Goal: Information Seeking & Learning: Check status

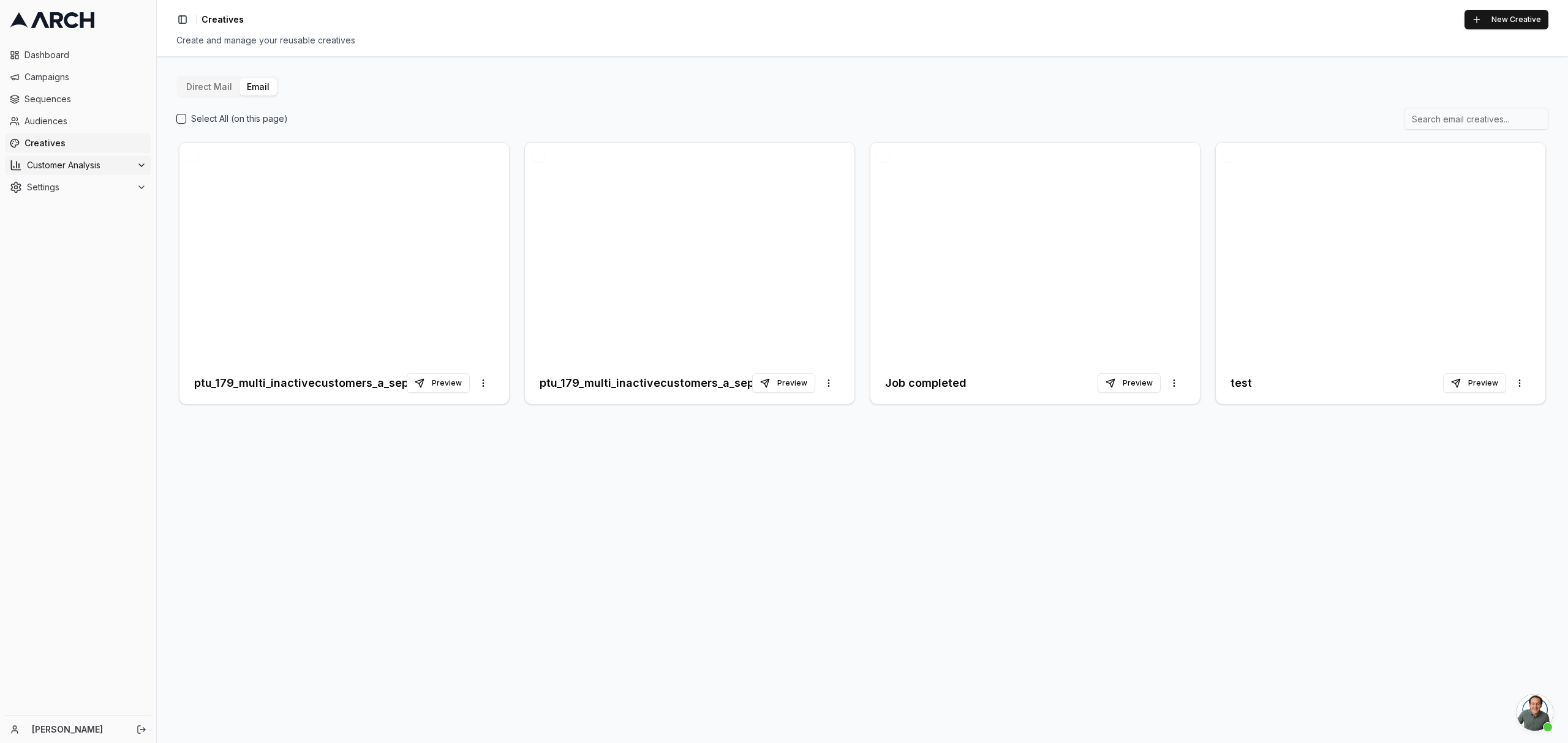
scroll to position [2241, 0]
click at [43, 97] on span "Sequences" at bounding box center [85, 99] width 122 height 12
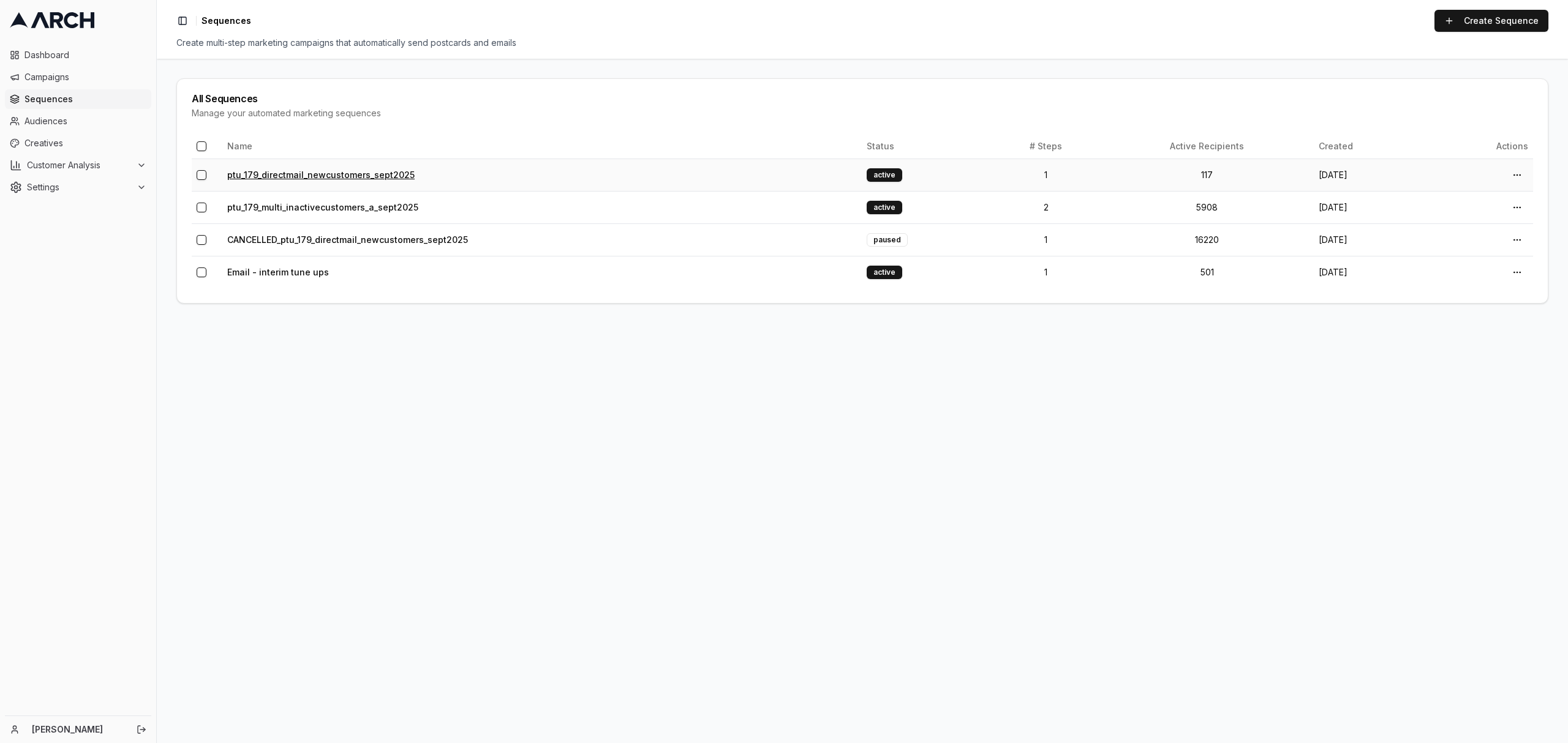
click at [279, 171] on link "ptu_179_directmail_newcustomers_sept2025" at bounding box center [321, 175] width 187 height 10
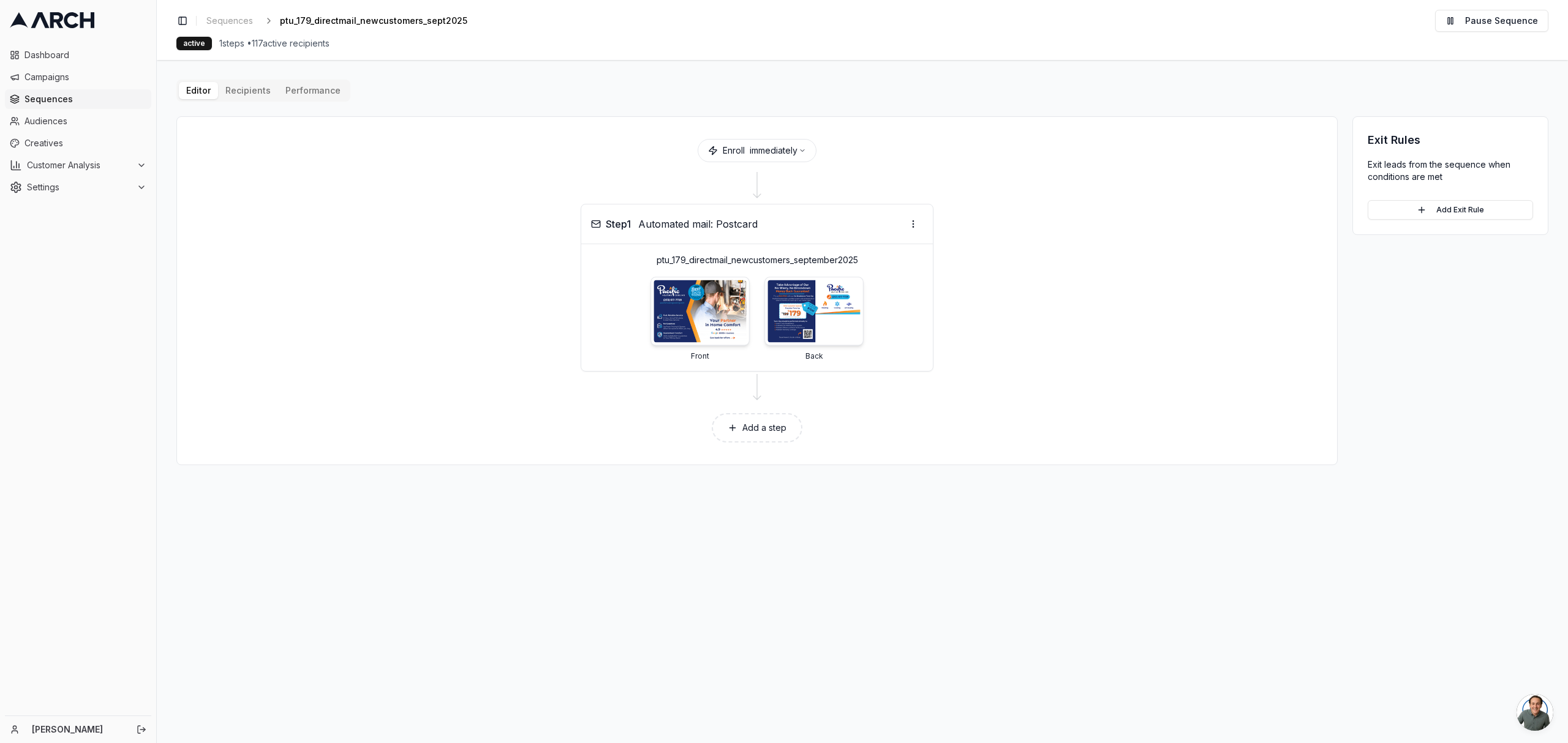
scroll to position [2192, 0]
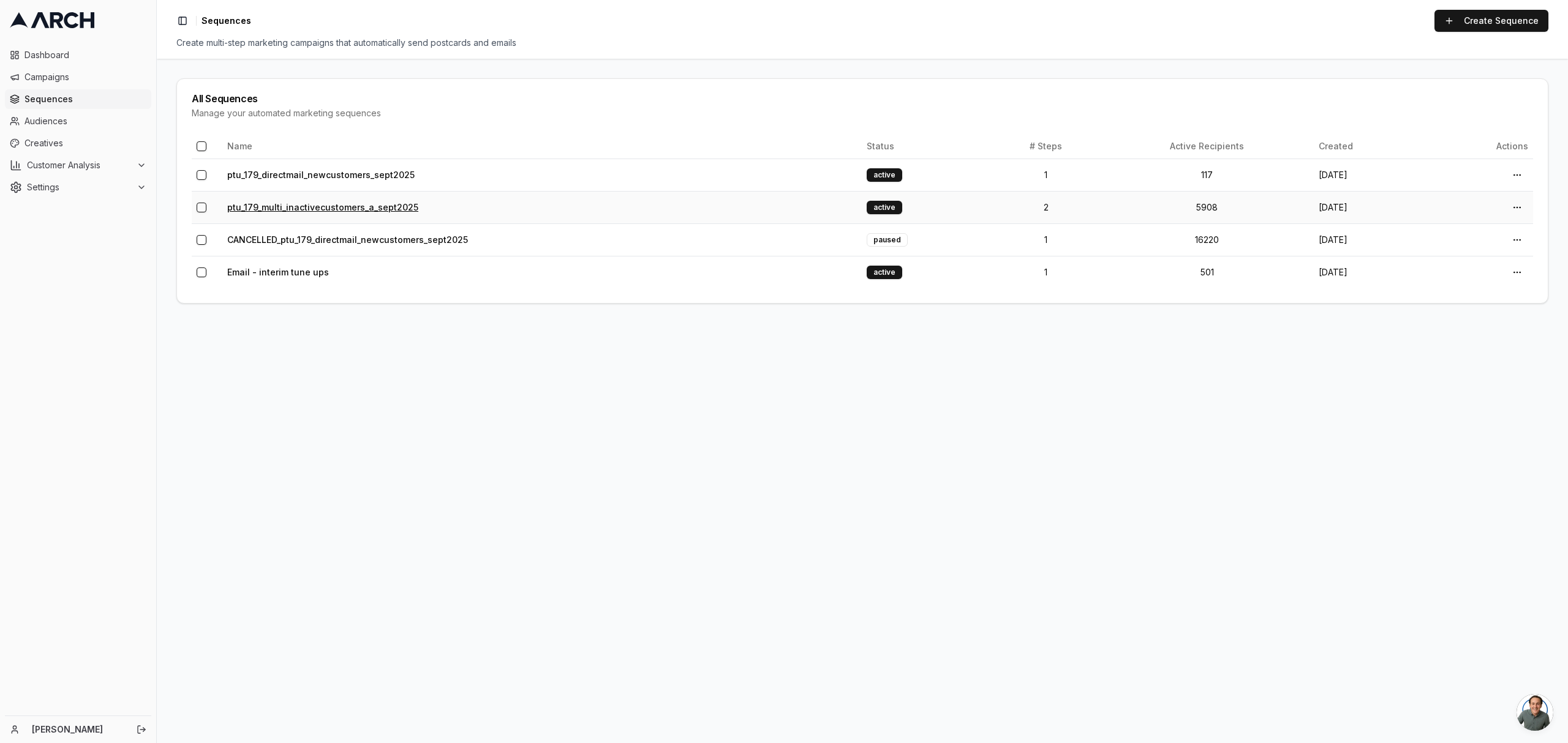
click at [304, 211] on link "ptu_179_multi_inactivecustomers_a_sept2025" at bounding box center [322, 207] width 191 height 10
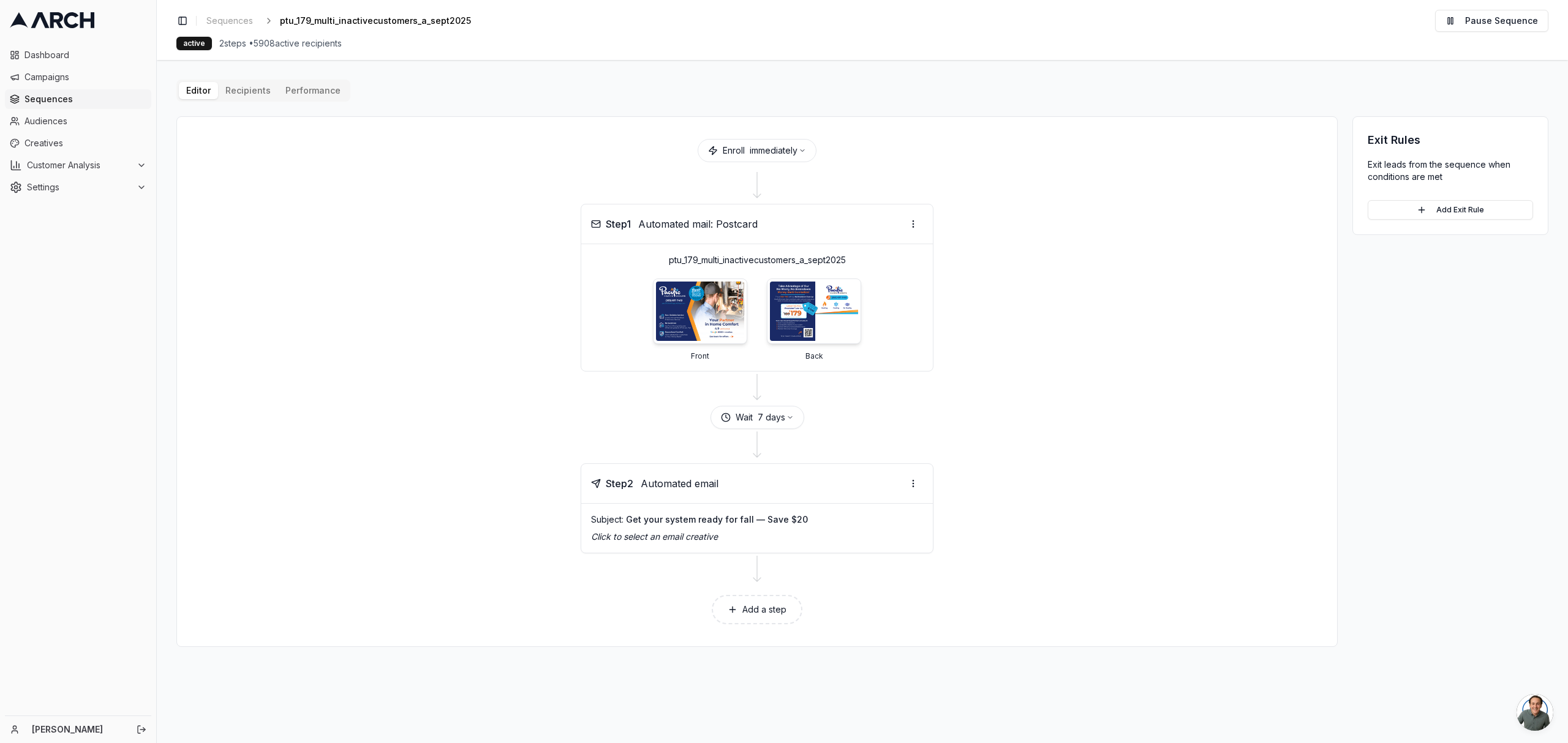
click at [772, 523] on span "Get your system ready for fall — Save $20" at bounding box center [717, 519] width 182 height 10
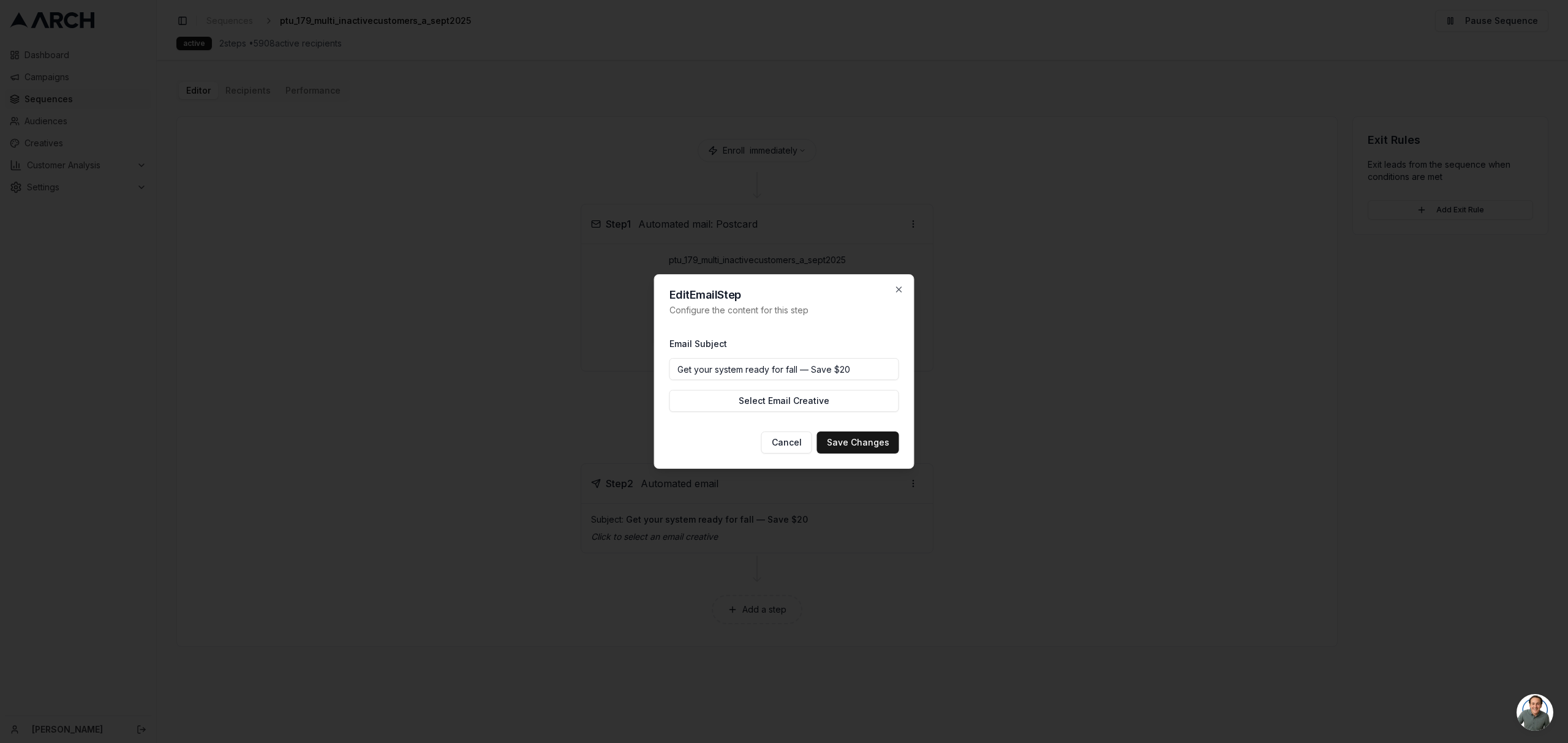
click at [762, 371] on input "Get your system ready for fall — Save $20" at bounding box center [784, 370] width 230 height 22
click at [856, 363] on input "Get your heating system ready— Save $20" at bounding box center [784, 370] width 230 height 22
type input "Get your heating system ready— Save $20"
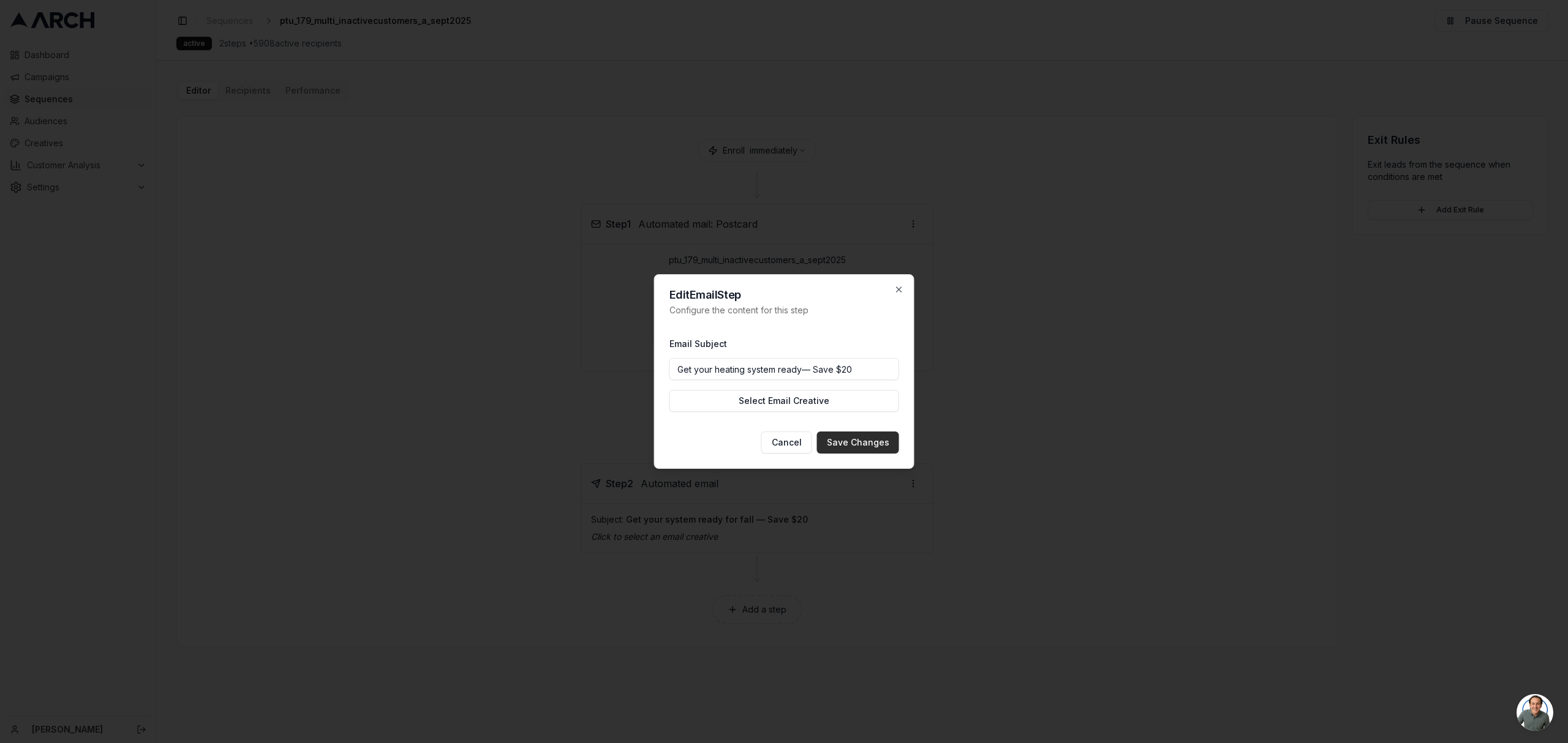
click at [873, 445] on button "Save Changes" at bounding box center [858, 443] width 82 height 22
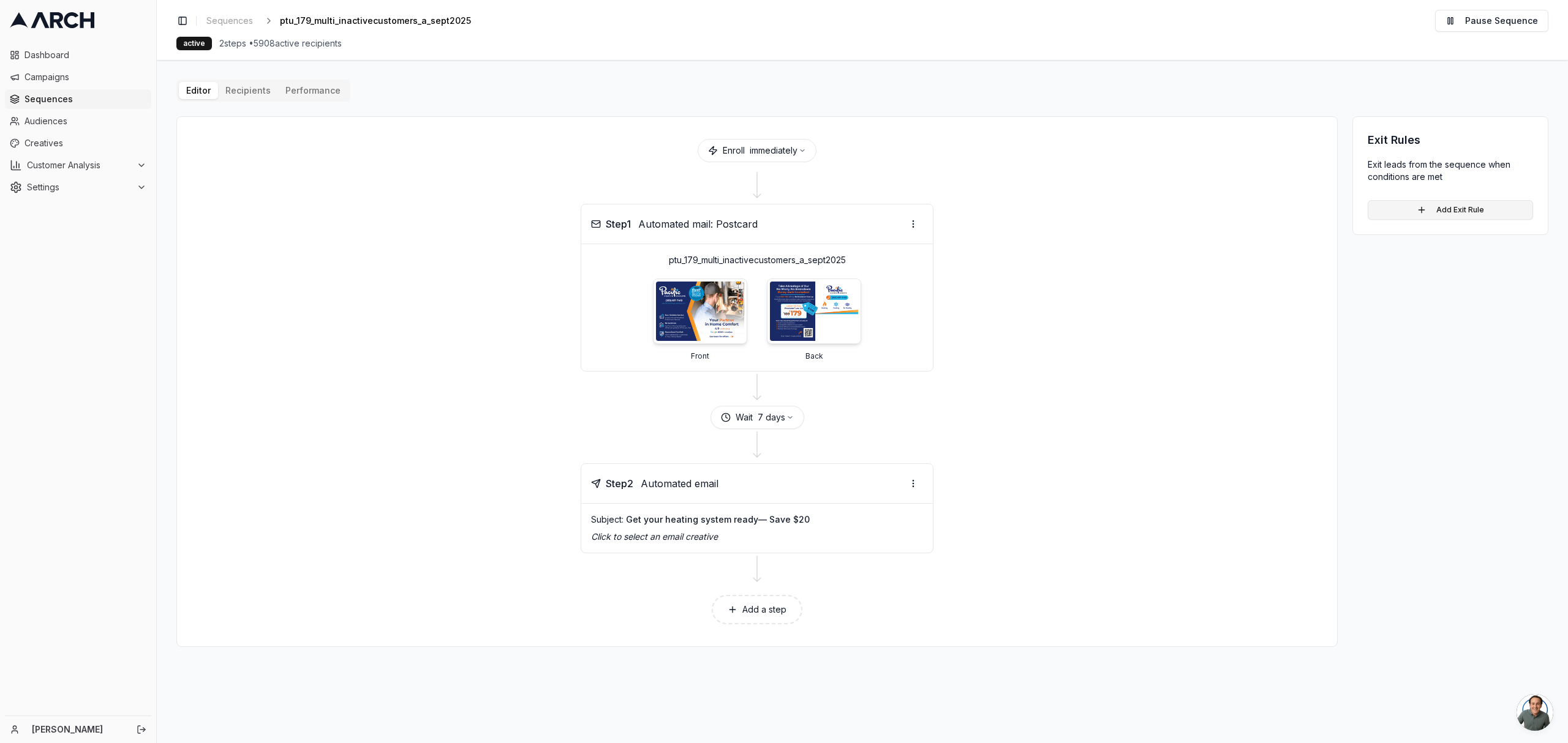
click at [1405, 209] on button "Add Exit Rule" at bounding box center [1450, 210] width 166 height 20
click at [1461, 232] on html "Dashboard Campaigns Sequences Audiences Creatives Customer Analysis Settings Ka…" at bounding box center [784, 372] width 1568 height 743
click at [1475, 379] on div "Exit Rules Exit leads from the sequence when conditions are met Event Job Creat…" at bounding box center [1450, 382] width 196 height 531
click at [1483, 275] on button "Add Rule" at bounding box center [1484, 285] width 77 height 22
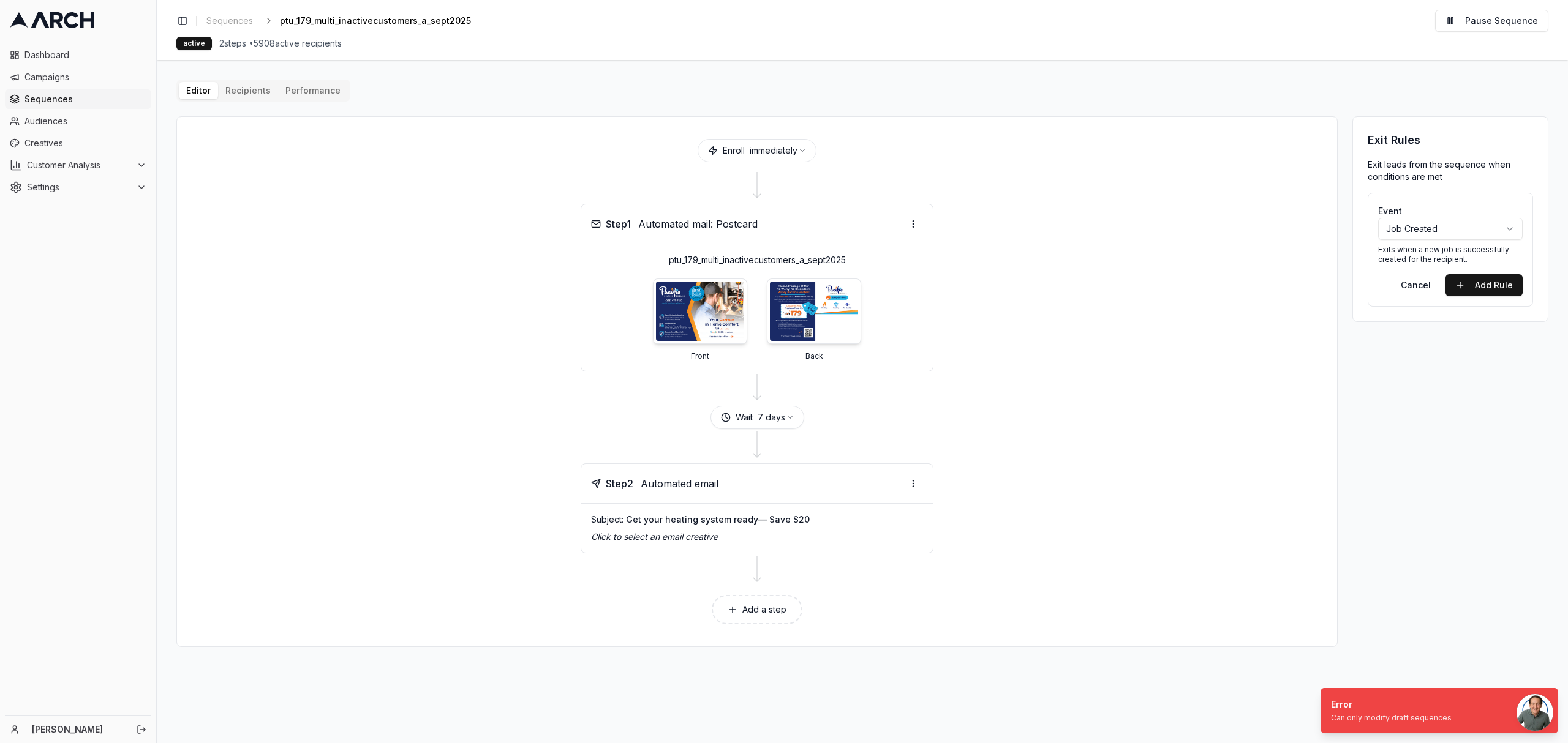
click at [1471, 373] on div "Exit Rules Exit leads from the sequence when conditions are met Event Job Creat…" at bounding box center [1450, 382] width 196 height 531
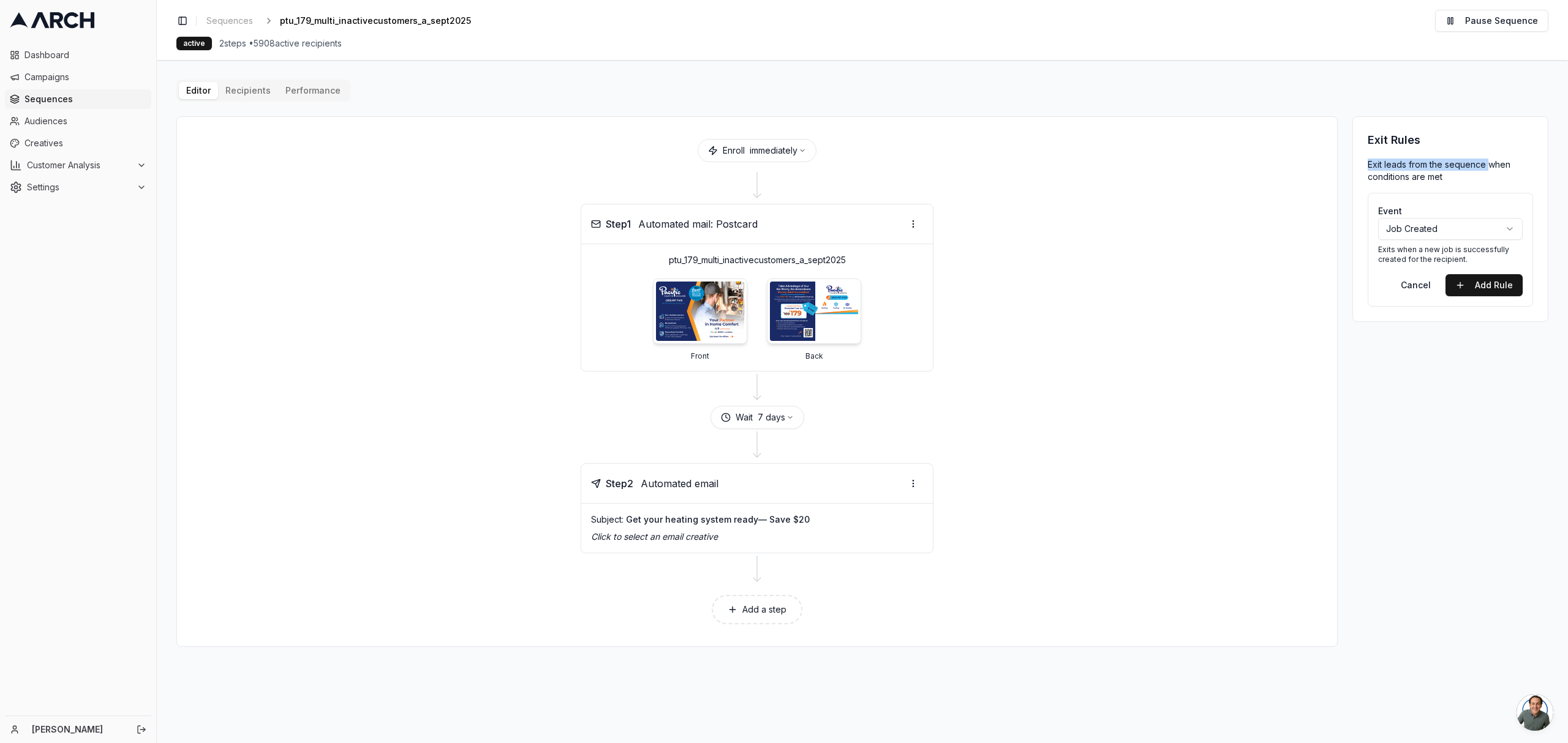
drag, startPoint x: 1363, startPoint y: 169, endPoint x: 1493, endPoint y: 169, distance: 130.0
click at [1491, 169] on div "Exit Rules Exit leads from the sequence when conditions are met Event Job Creat…" at bounding box center [1450, 219] width 196 height 206
click at [1501, 174] on p "Exit leads from the sequence when conditions are met" at bounding box center [1450, 170] width 166 height 24
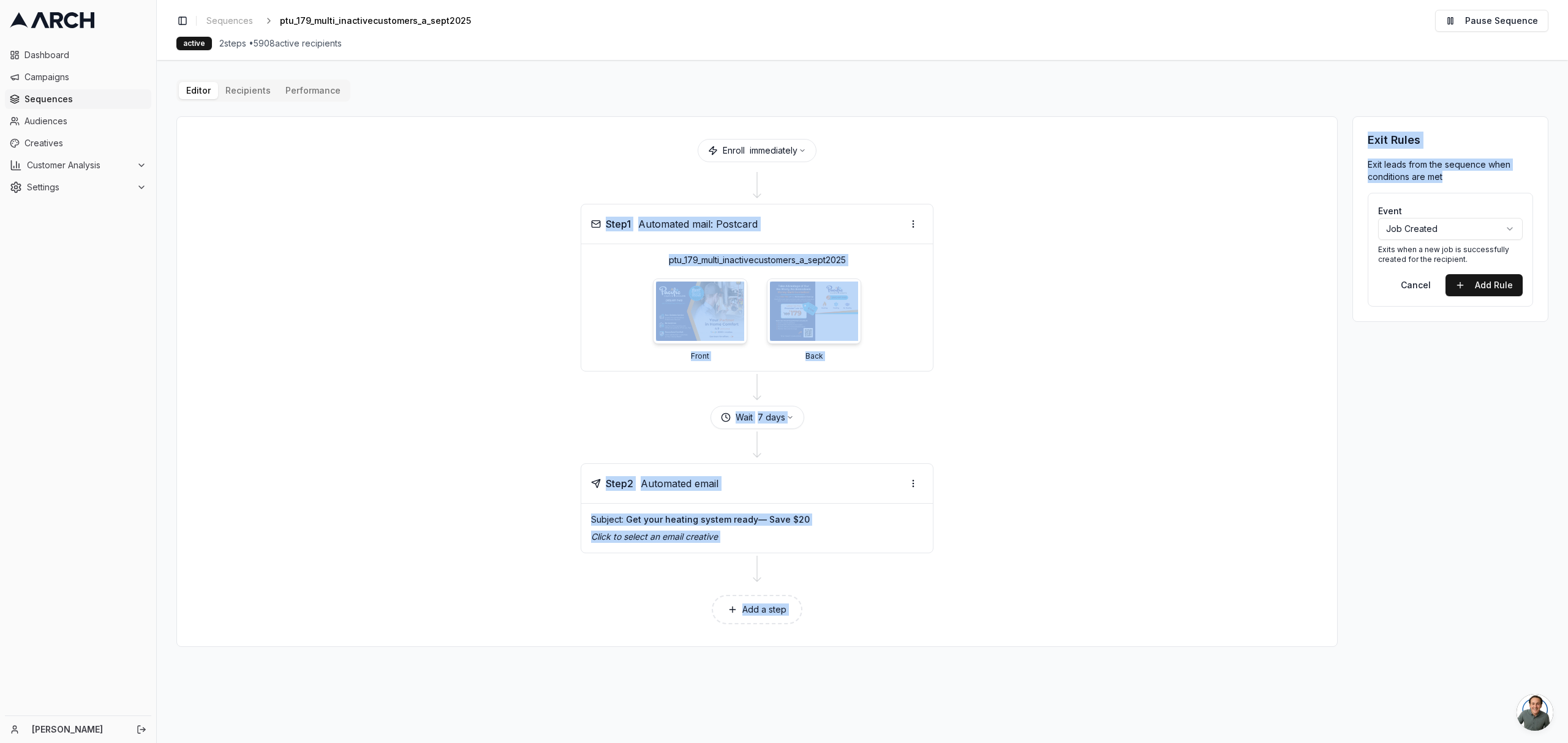
drag, startPoint x: 1461, startPoint y: 182, endPoint x: 1348, endPoint y: 160, distance: 115.1
click at [1341, 158] on div "Enroll immediately Step 1 Automated mail: Postcard ptu_179_multi_inactivecustom…" at bounding box center [862, 382] width 1372 height 531
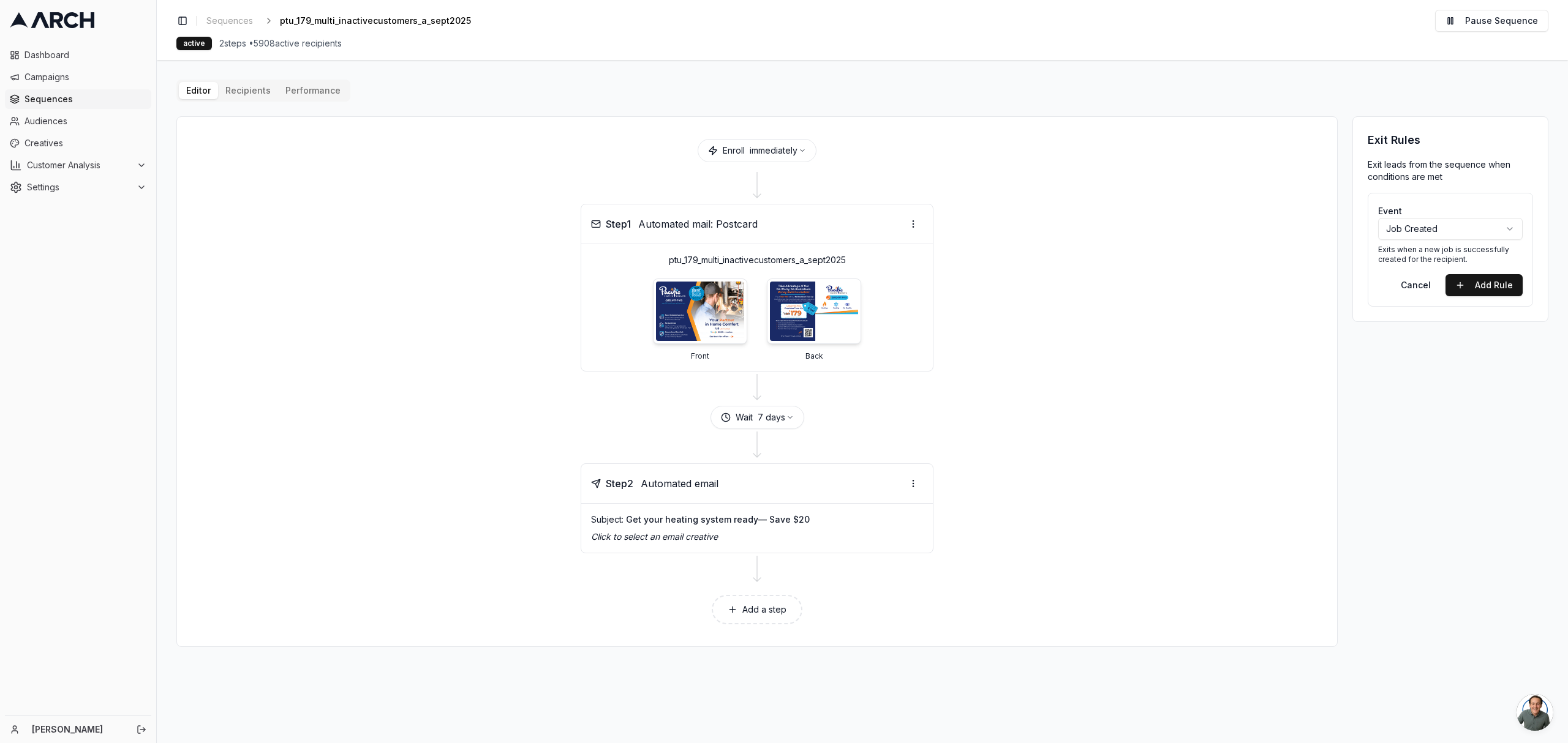
click at [1429, 197] on div "Event Job Created Exits when a new job is successfully created for the recipien…" at bounding box center [1450, 250] width 166 height 114
click at [1472, 285] on button "Add Rule" at bounding box center [1484, 285] width 77 height 22
drag, startPoint x: 1376, startPoint y: 168, endPoint x: 1483, endPoint y: 162, distance: 107.2
click at [1482, 162] on p "Exit leads from the sequence when conditions are met" at bounding box center [1450, 170] width 166 height 24
click at [1519, 169] on p "Exit leads from the sequence when conditions are met" at bounding box center [1450, 170] width 166 height 24
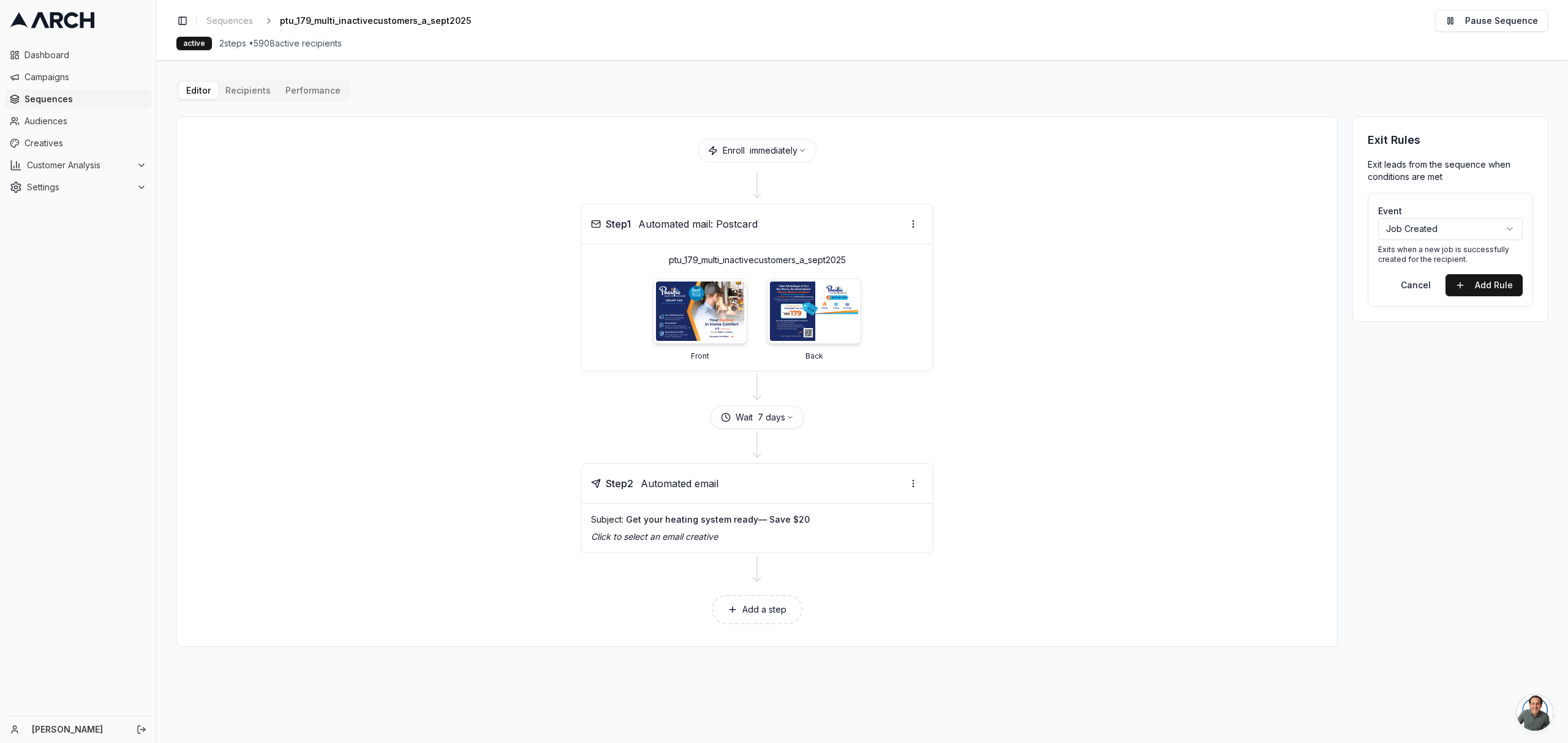
click at [49, 66] on ul "Dashboard Campaigns Sequences Audiences Creatives Customer Analysis Settings" at bounding box center [78, 121] width 147 height 152
click at [56, 60] on span "Dashboard" at bounding box center [85, 55] width 122 height 12
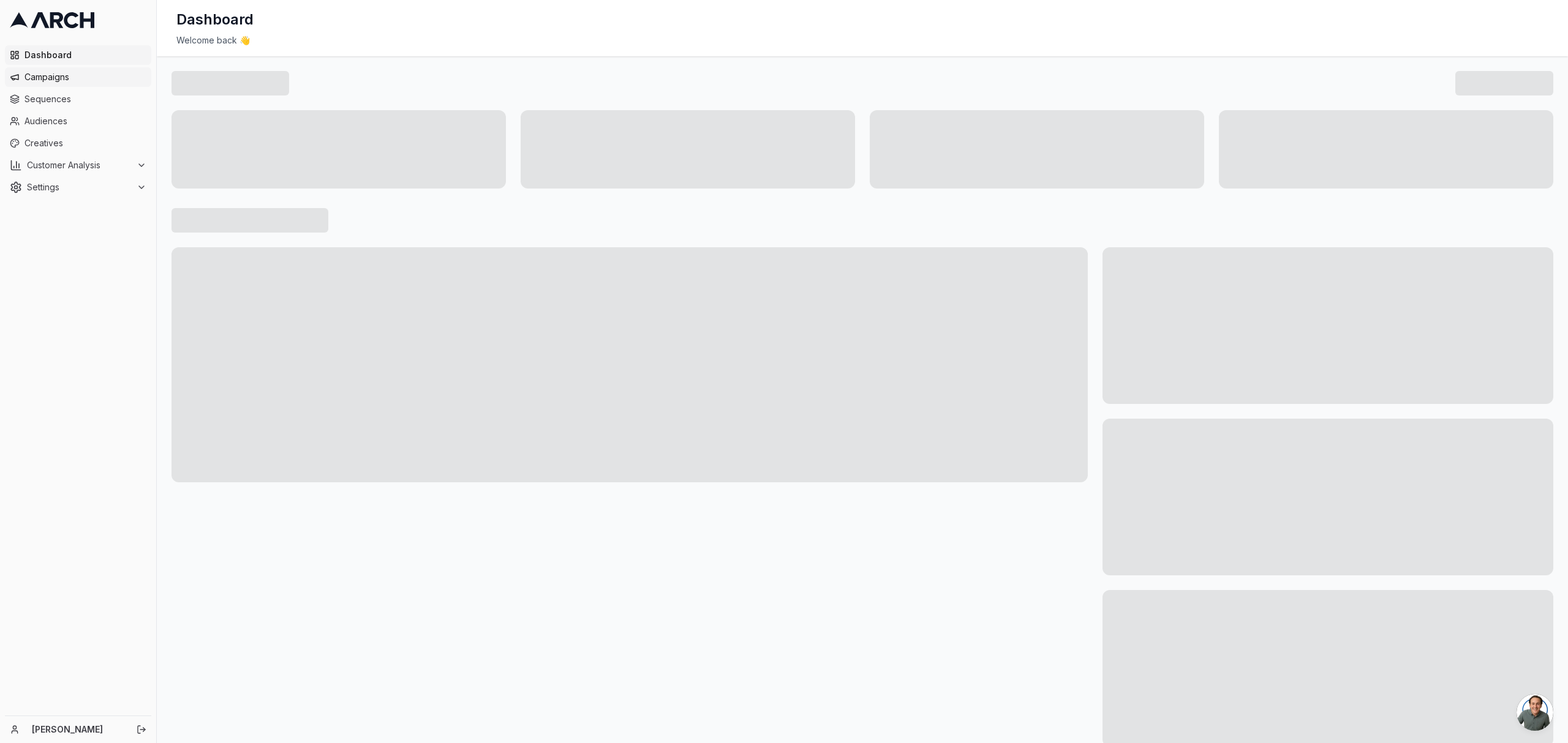
scroll to position [2192, 0]
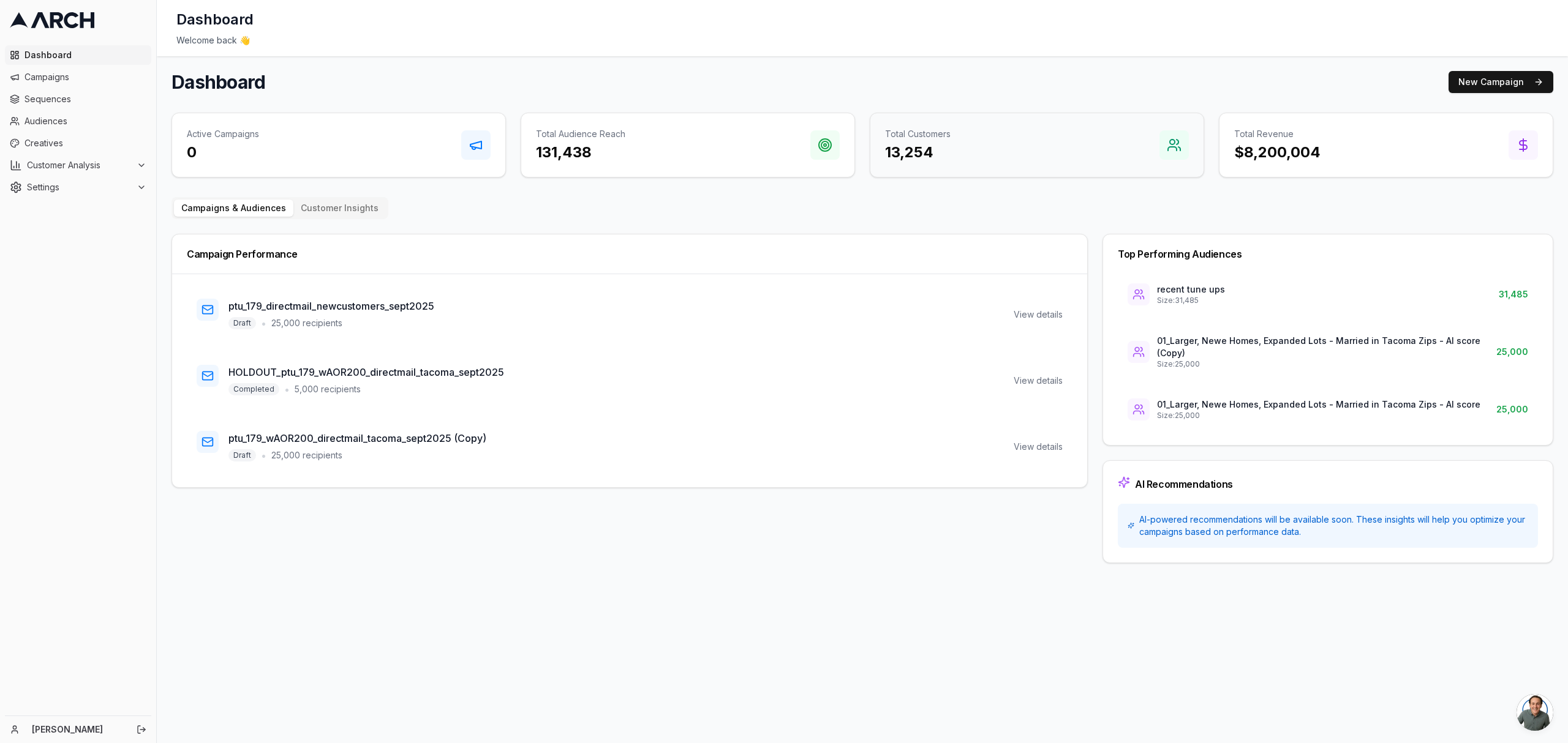
click at [1186, 147] on div at bounding box center [1174, 145] width 29 height 29
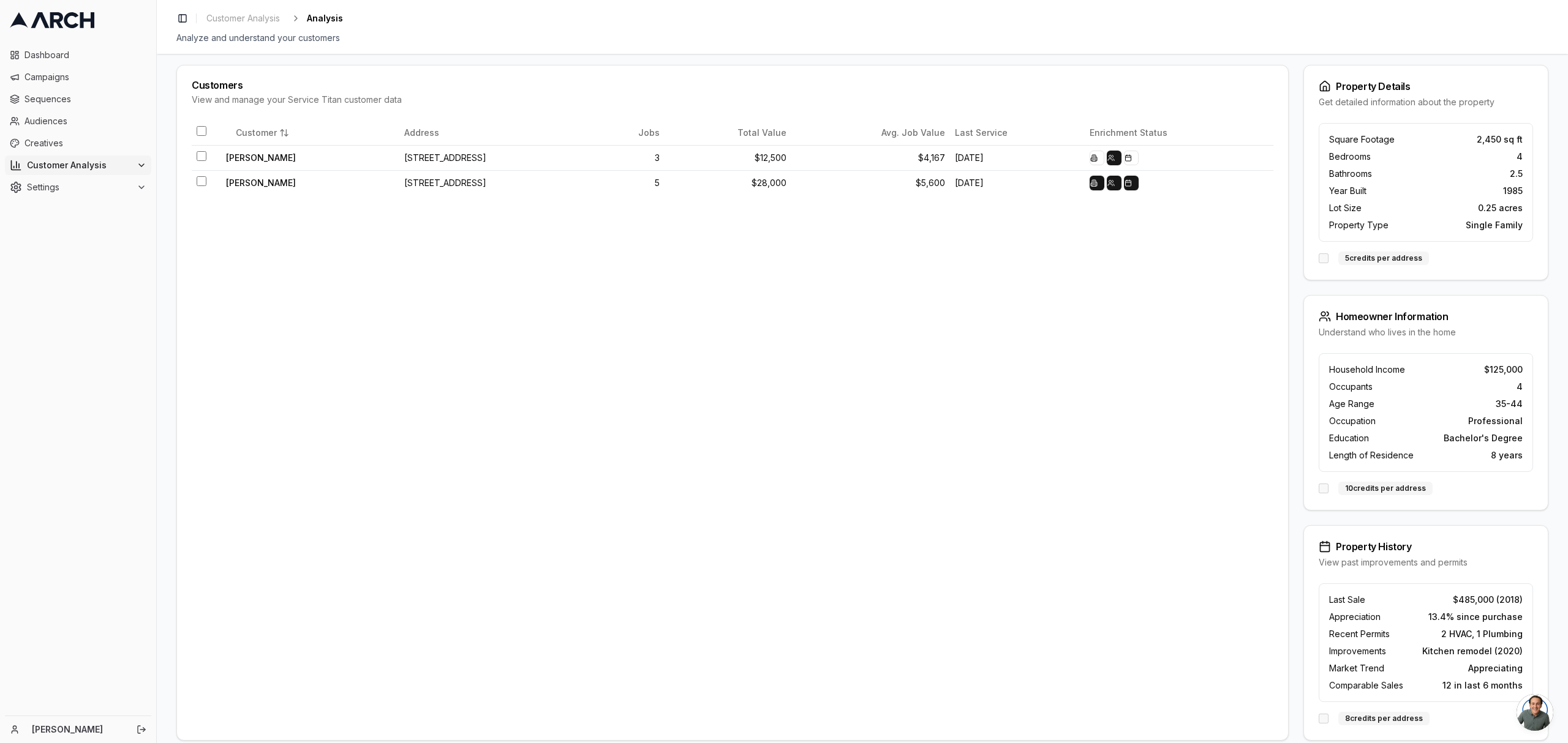
scroll to position [66, 0]
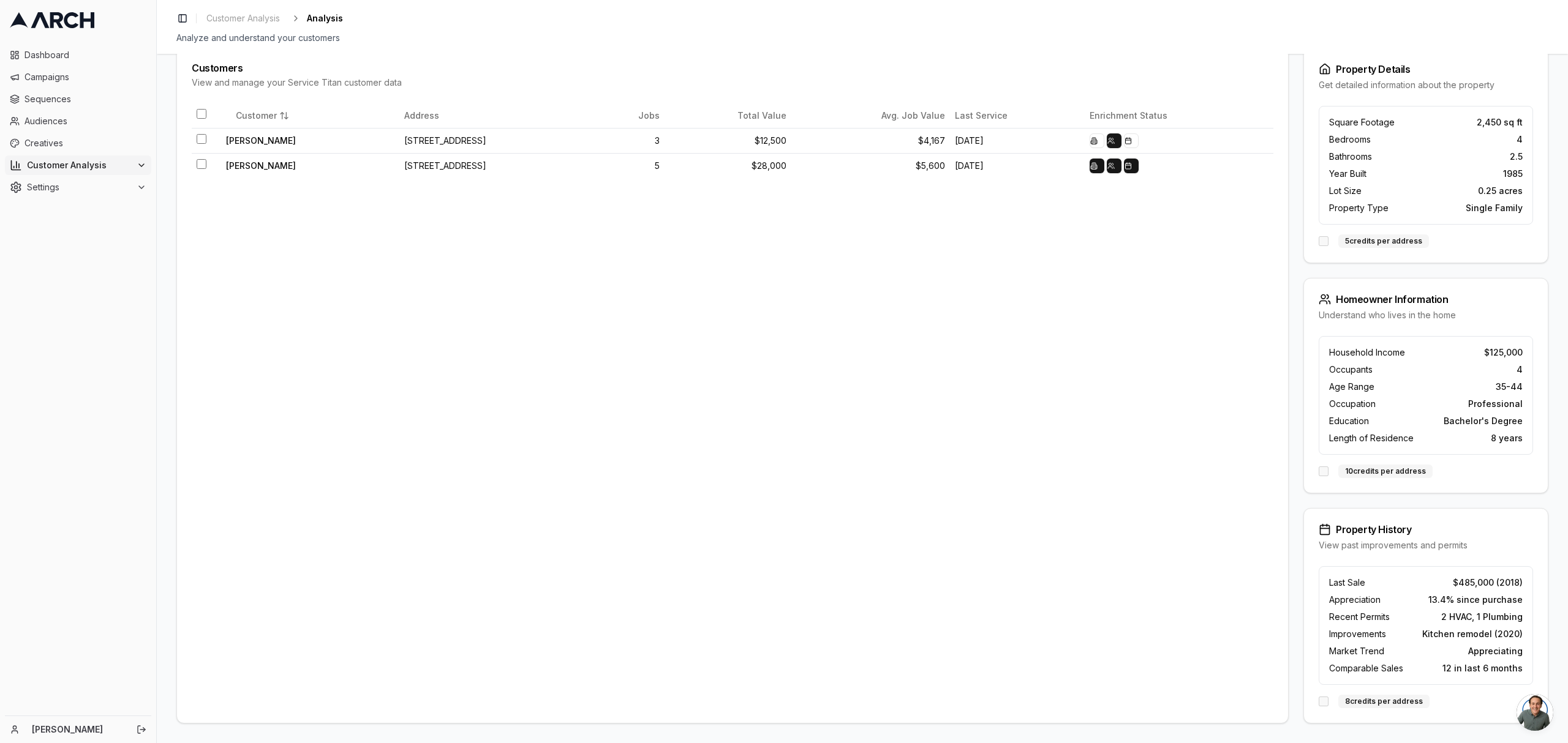
click at [1311, 470] on div "Household Income $125,000 Occupants 4 Age Range 35-44 Occupation Professional E…" at bounding box center [1425, 415] width 244 height 157
drag, startPoint x: 1370, startPoint y: 471, endPoint x: 1470, endPoint y: 473, distance: 100.0
click at [1470, 473] on div "10 credits per address" at bounding box center [1426, 472] width 215 height 14
drag, startPoint x: 1485, startPoint y: 438, endPoint x: 1522, endPoint y: 441, distance: 37.1
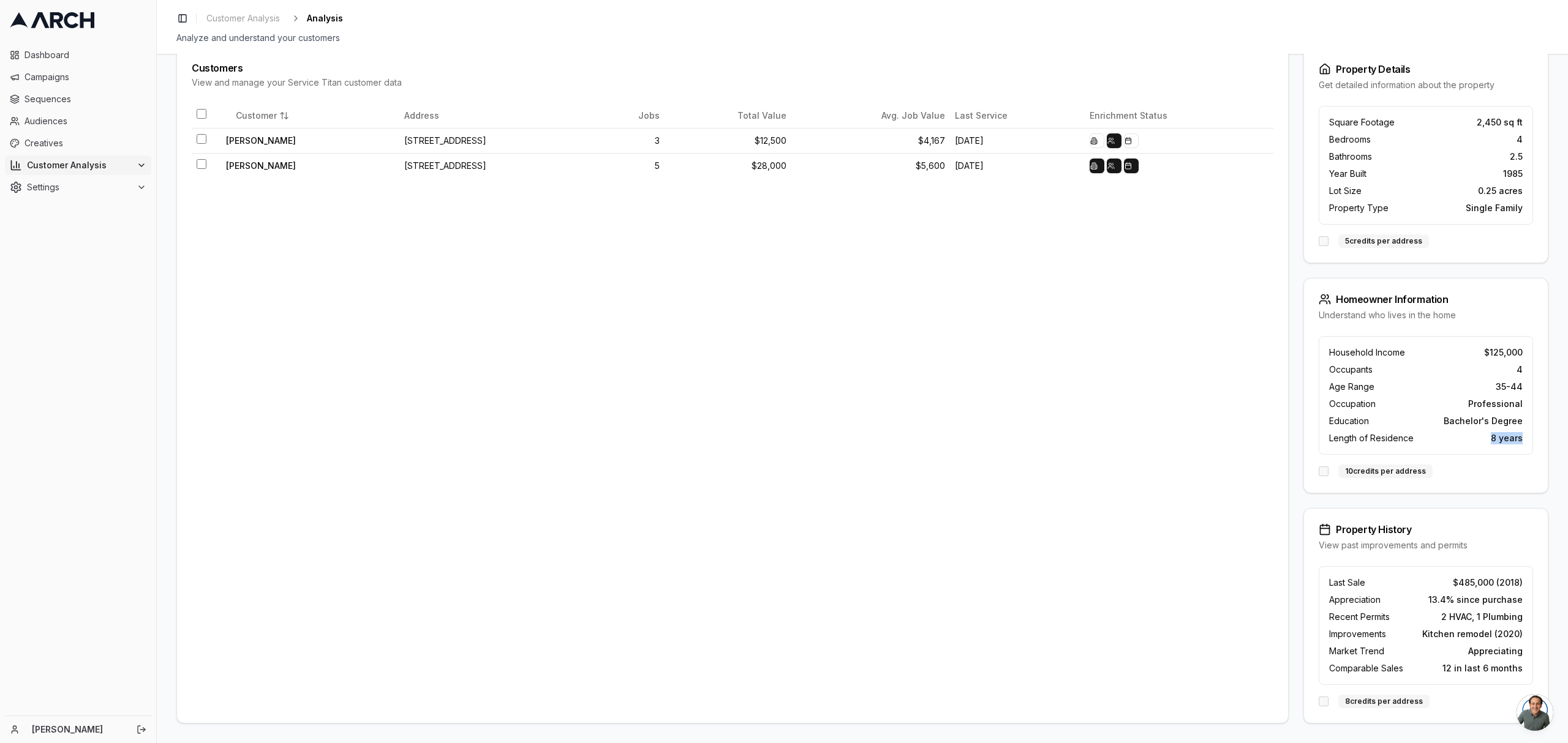
click at [1522, 441] on div "Household Income $125,000 Occupants 4 Age Range 35-44 Occupation Professional E…" at bounding box center [1426, 396] width 215 height 119
drag, startPoint x: 1524, startPoint y: 436, endPoint x: 1504, endPoint y: 407, distance: 35.2
click at [1524, 436] on div "Household Income $125,000 Occupants 4 Age Range 35-44 Occupation Professional E…" at bounding box center [1426, 396] width 215 height 119
drag, startPoint x: 1492, startPoint y: 628, endPoint x: 1382, endPoint y: 563, distance: 127.8
click at [1384, 566] on div "Last Sale $485,000 (2018) Appreciation 13.4% since purchase Recent Permits 2 HV…" at bounding box center [1426, 626] width 215 height 119
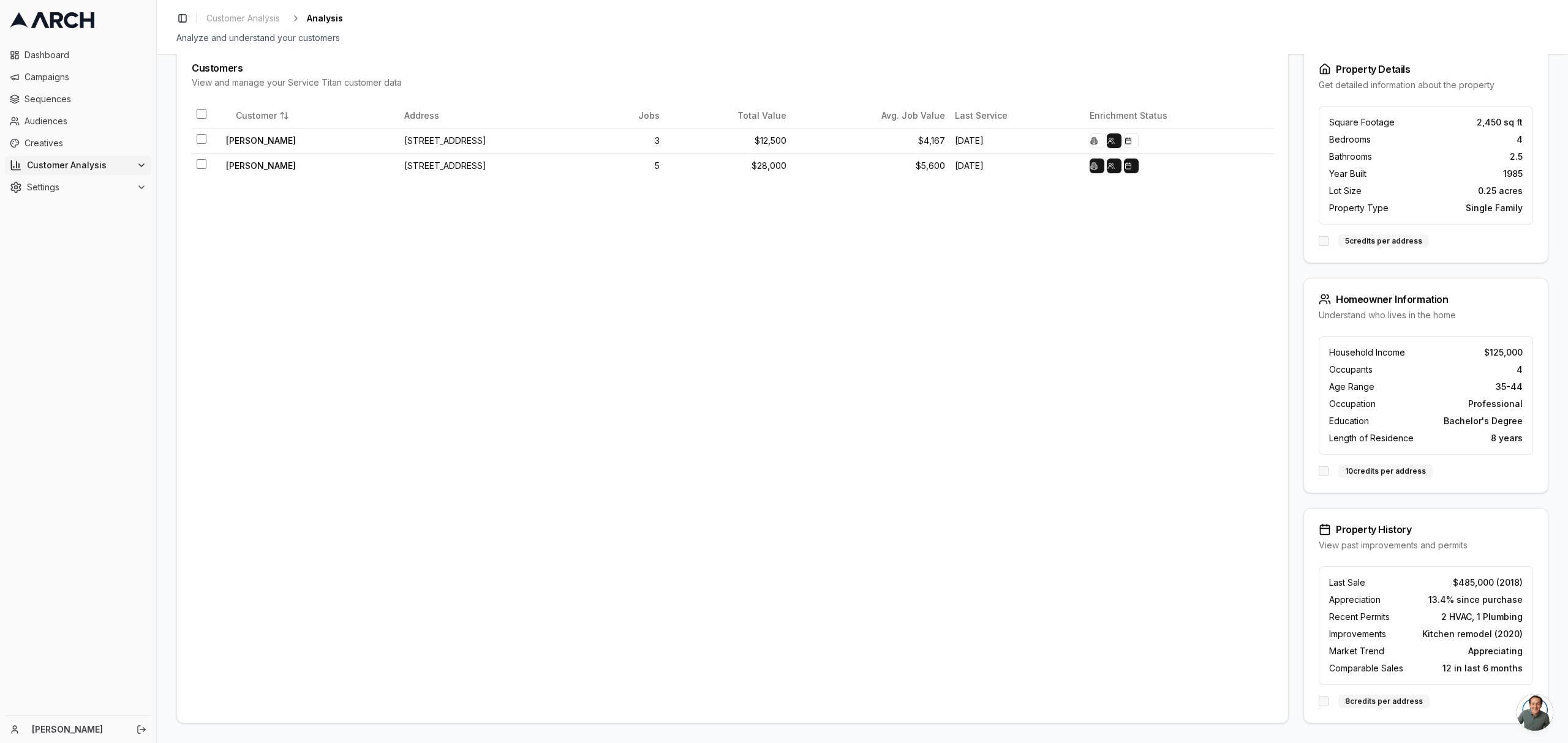
click at [1458, 534] on div "Property History View past improvements and permits" at bounding box center [1425, 538] width 244 height 58
drag, startPoint x: 1468, startPoint y: 628, endPoint x: 1300, endPoint y: 572, distance: 177.1
click at [1323, 595] on div "Last Sale $485,000 (2018) Appreciation 13.4% since purchase Recent Permits 2 HV…" at bounding box center [1426, 626] width 215 height 119
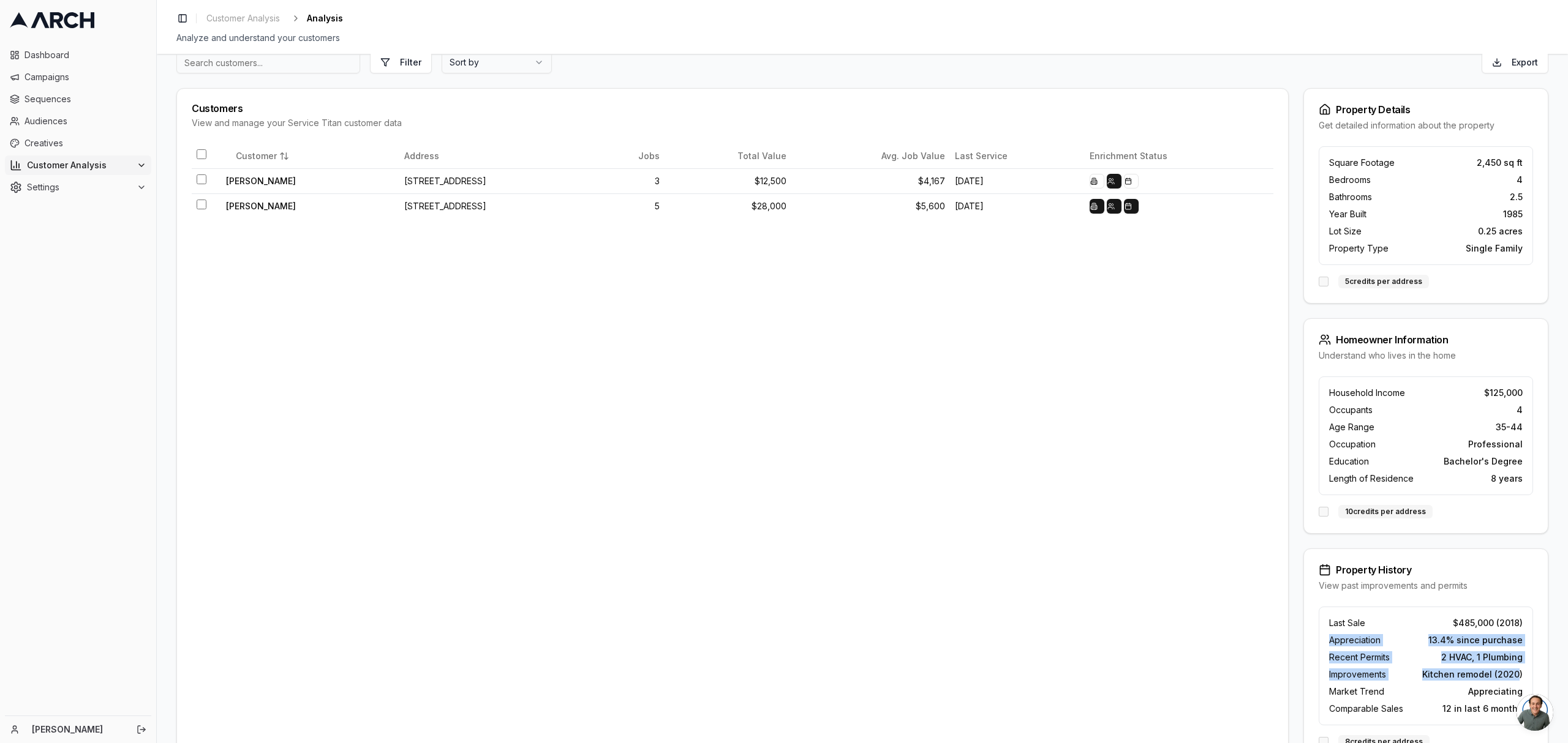
scroll to position [0, 0]
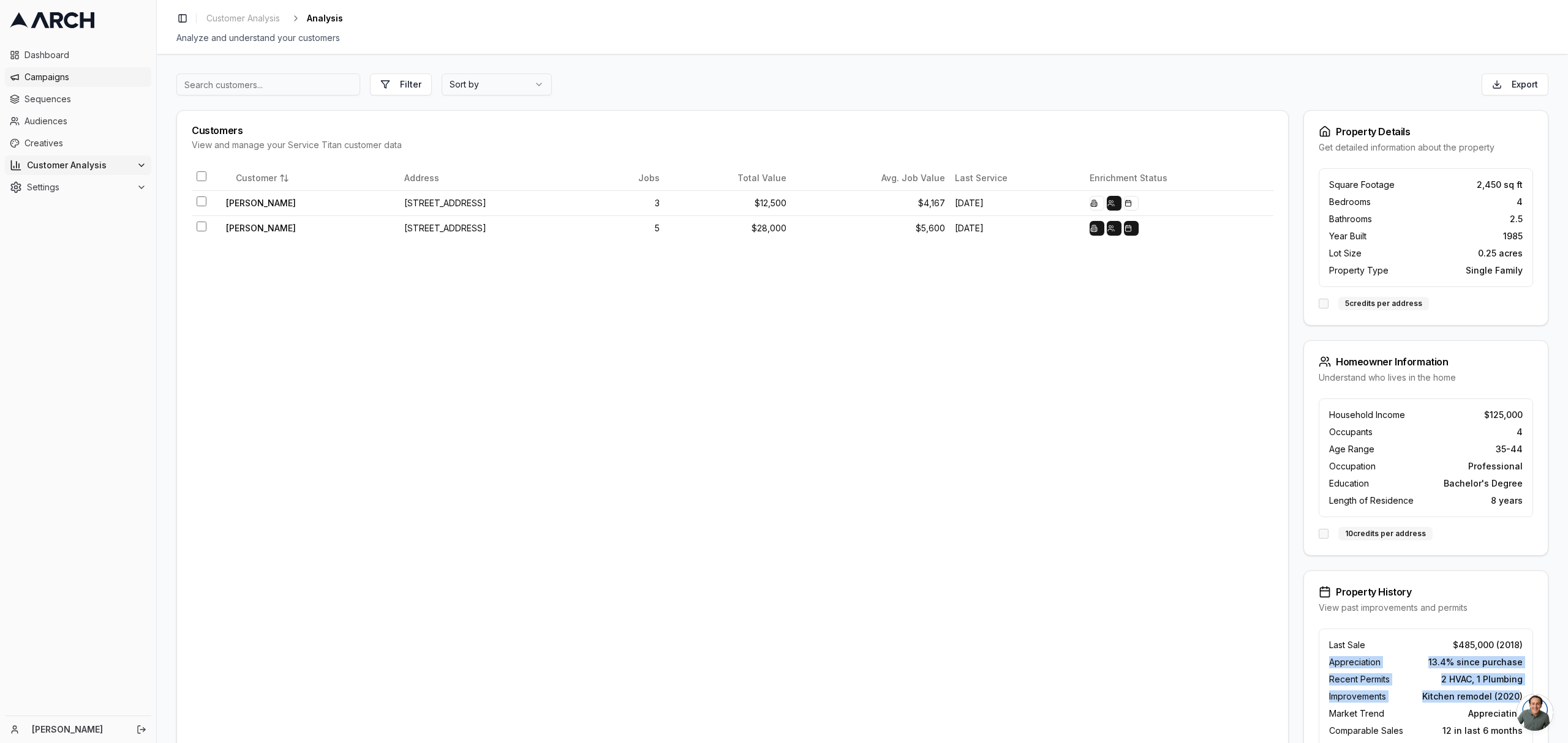
click at [69, 76] on span "Campaigns" at bounding box center [85, 77] width 122 height 12
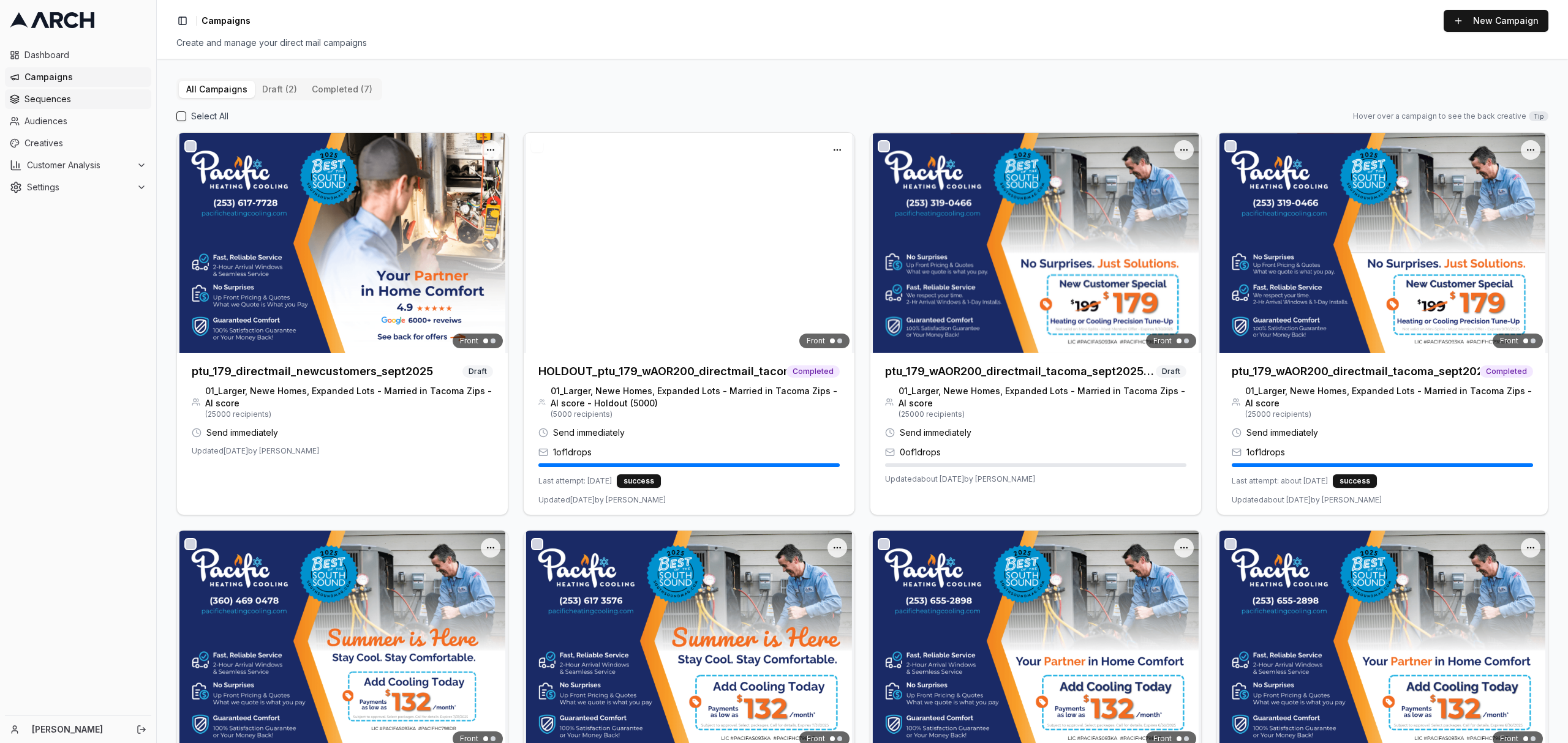
click at [55, 105] on link "Sequences" at bounding box center [78, 99] width 147 height 20
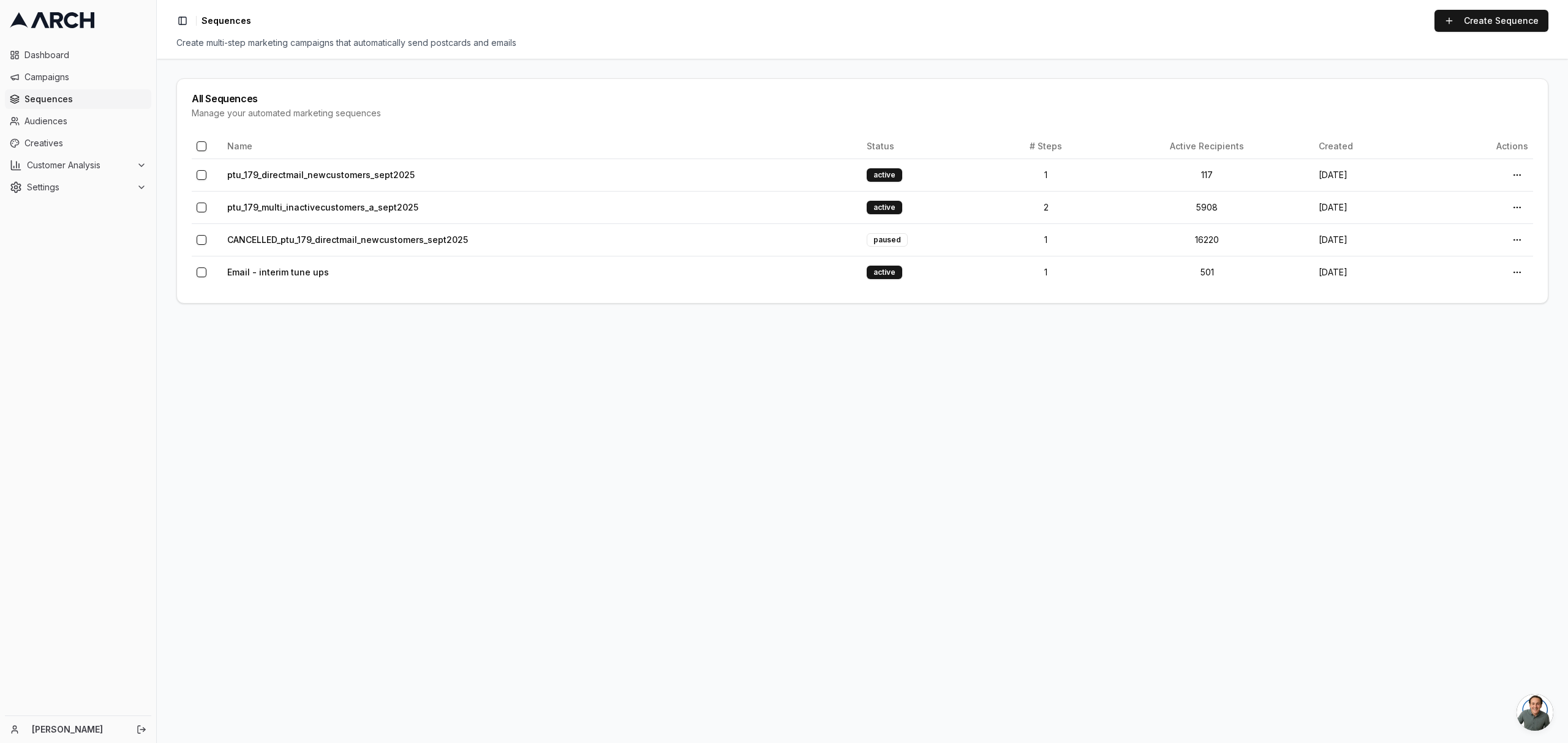
scroll to position [2192, 0]
click at [31, 74] on span "Campaigns" at bounding box center [85, 77] width 122 height 12
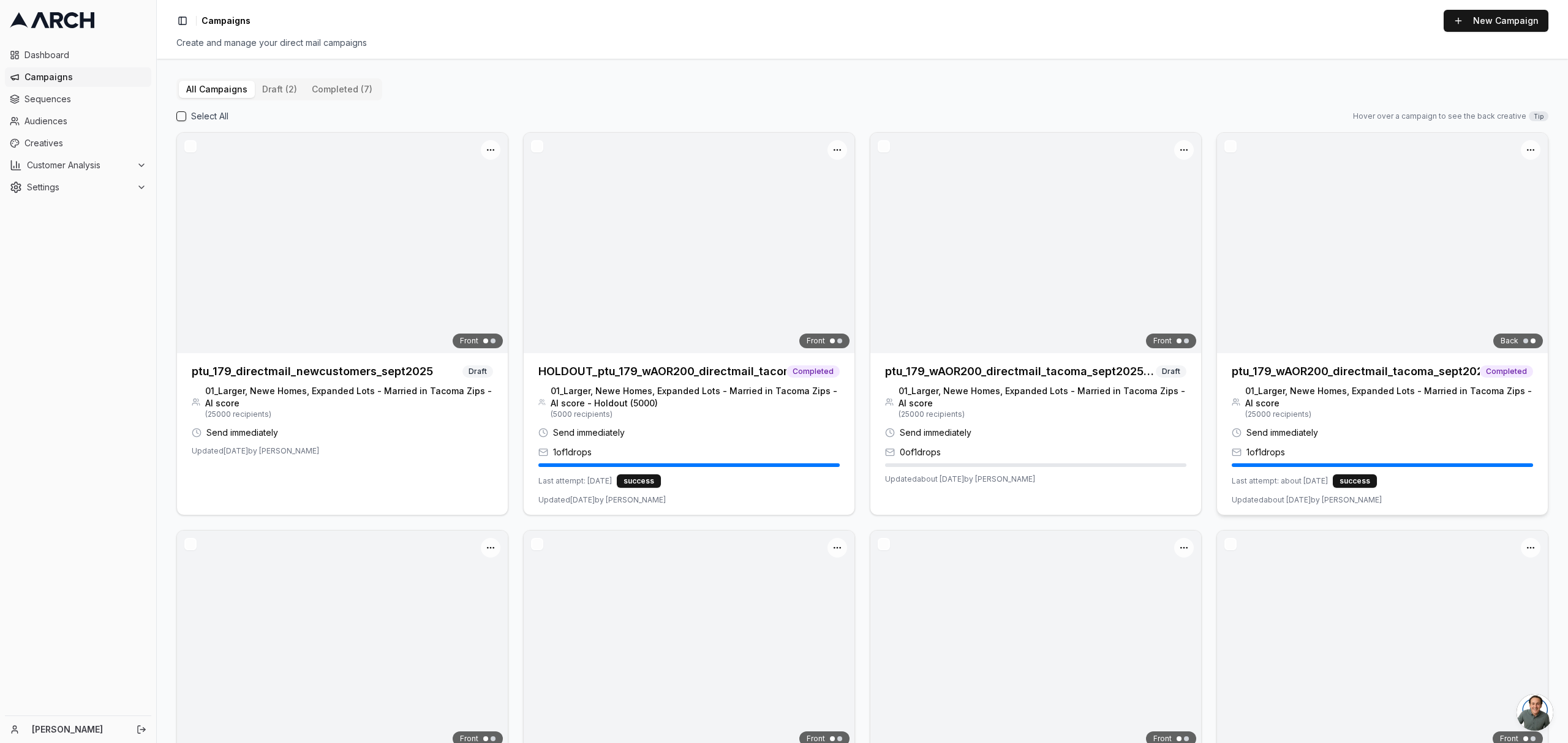
scroll to position [2192, 0]
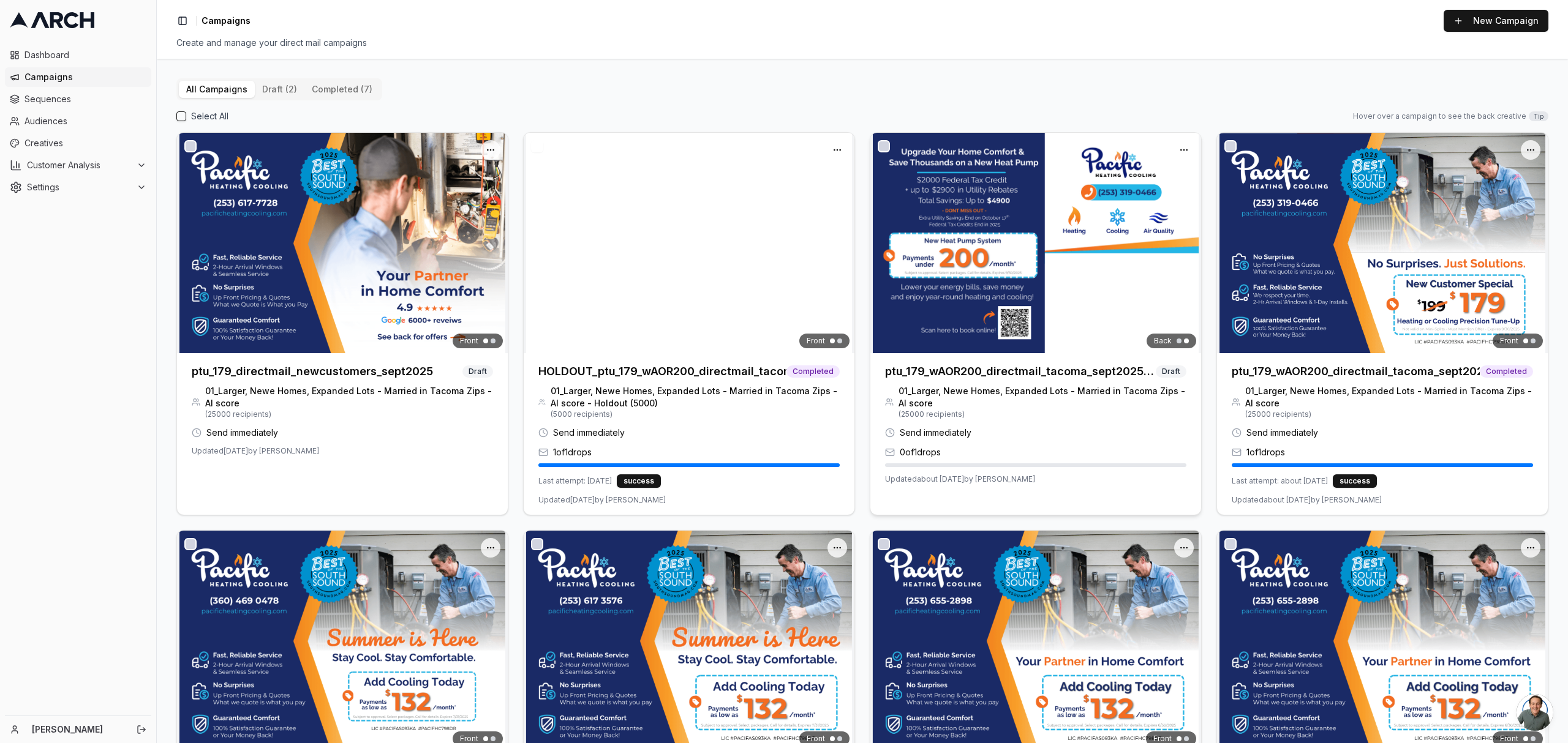
click at [1100, 329] on img at bounding box center [1036, 243] width 331 height 220
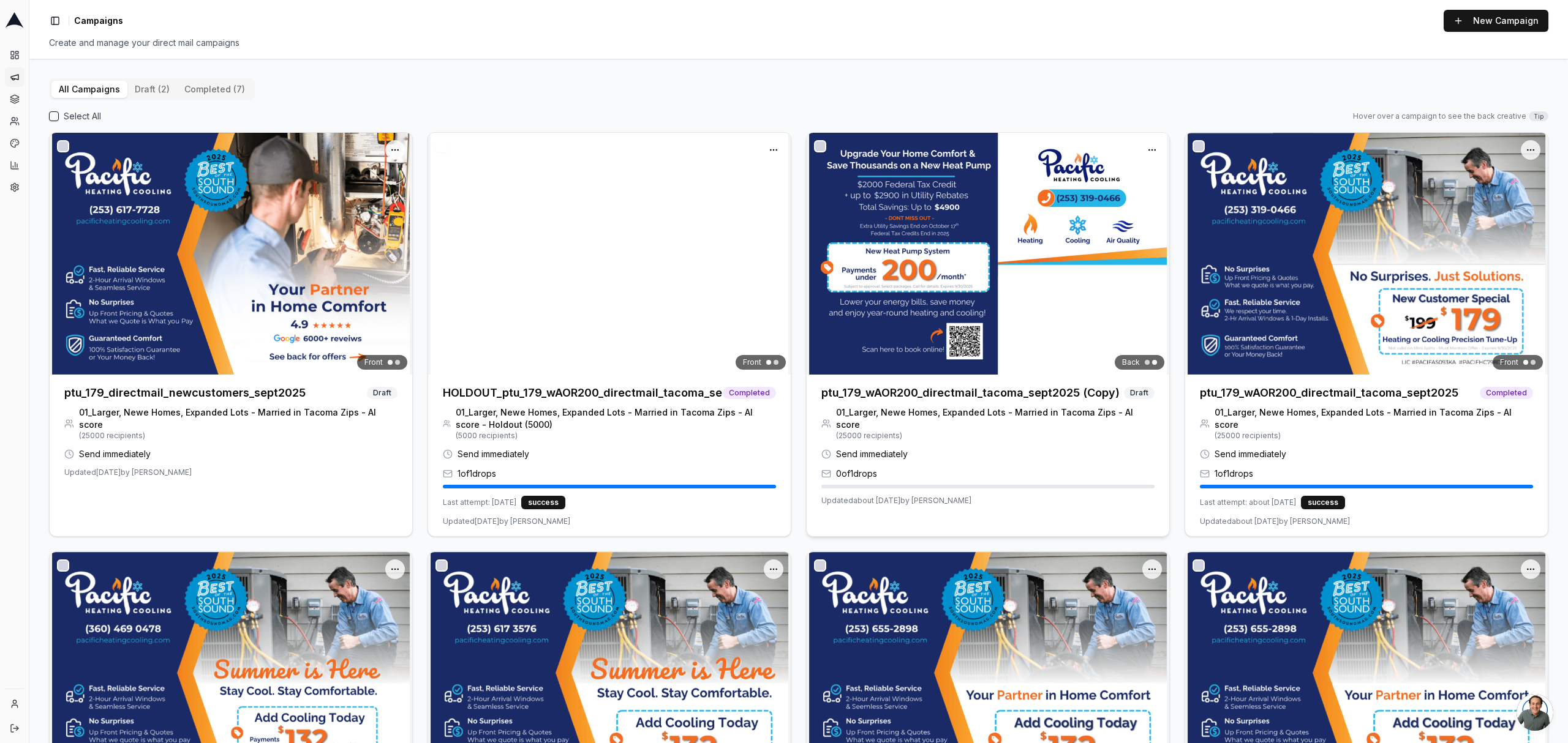
click at [814, 145] on button "button" at bounding box center [820, 146] width 12 height 12
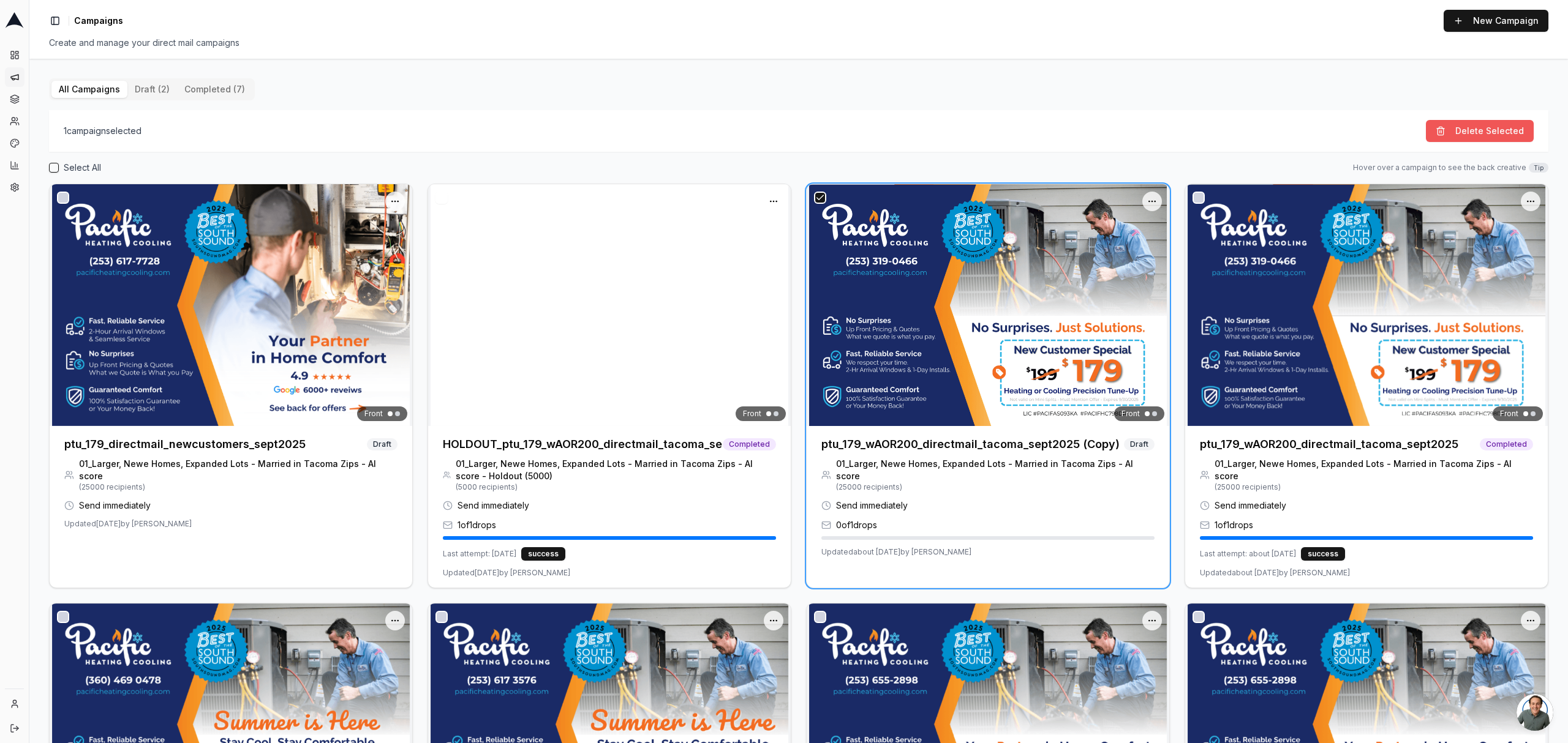
click at [1452, 128] on button "Delete Selected" at bounding box center [1479, 131] width 108 height 22
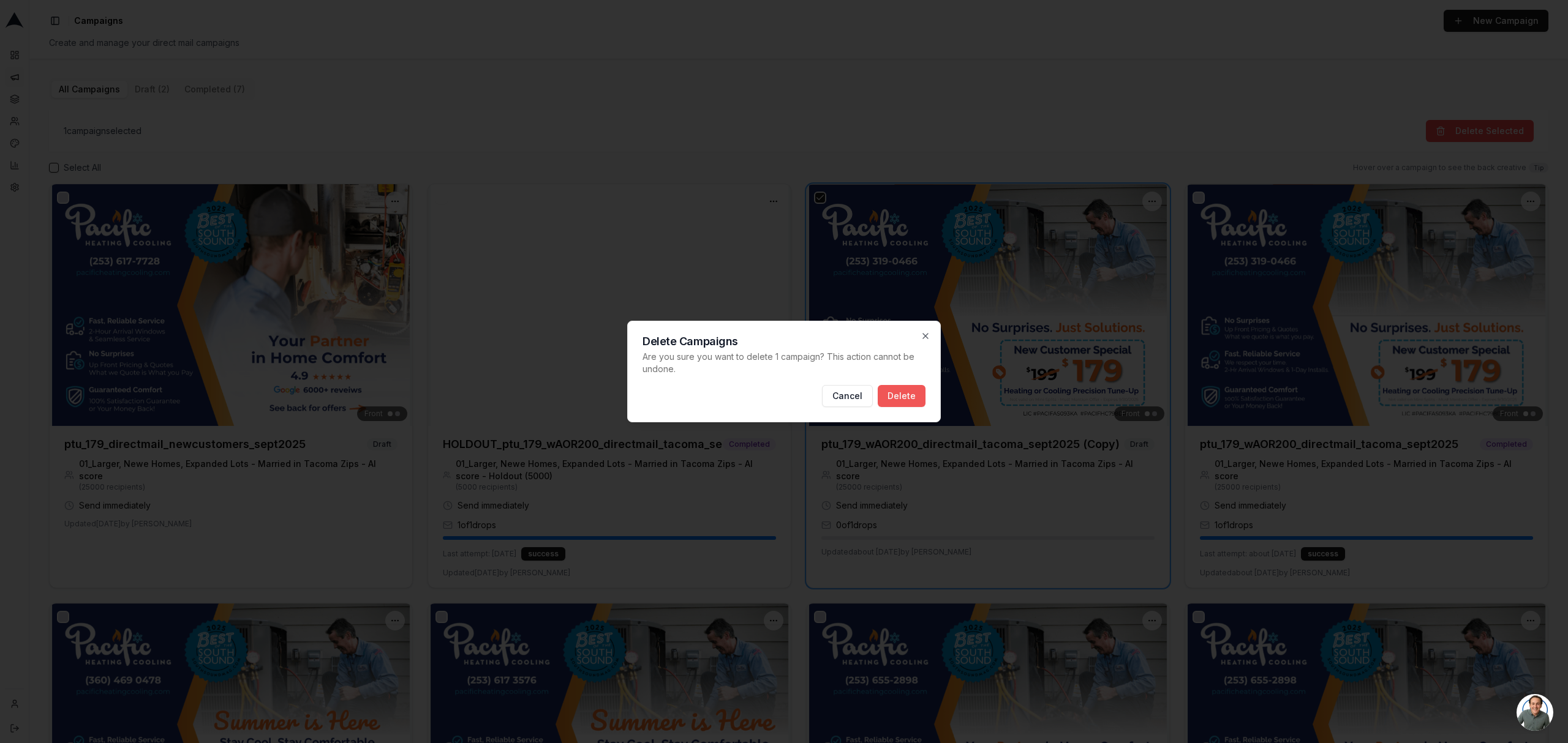
click at [890, 403] on button "Delete" at bounding box center [901, 396] width 48 height 22
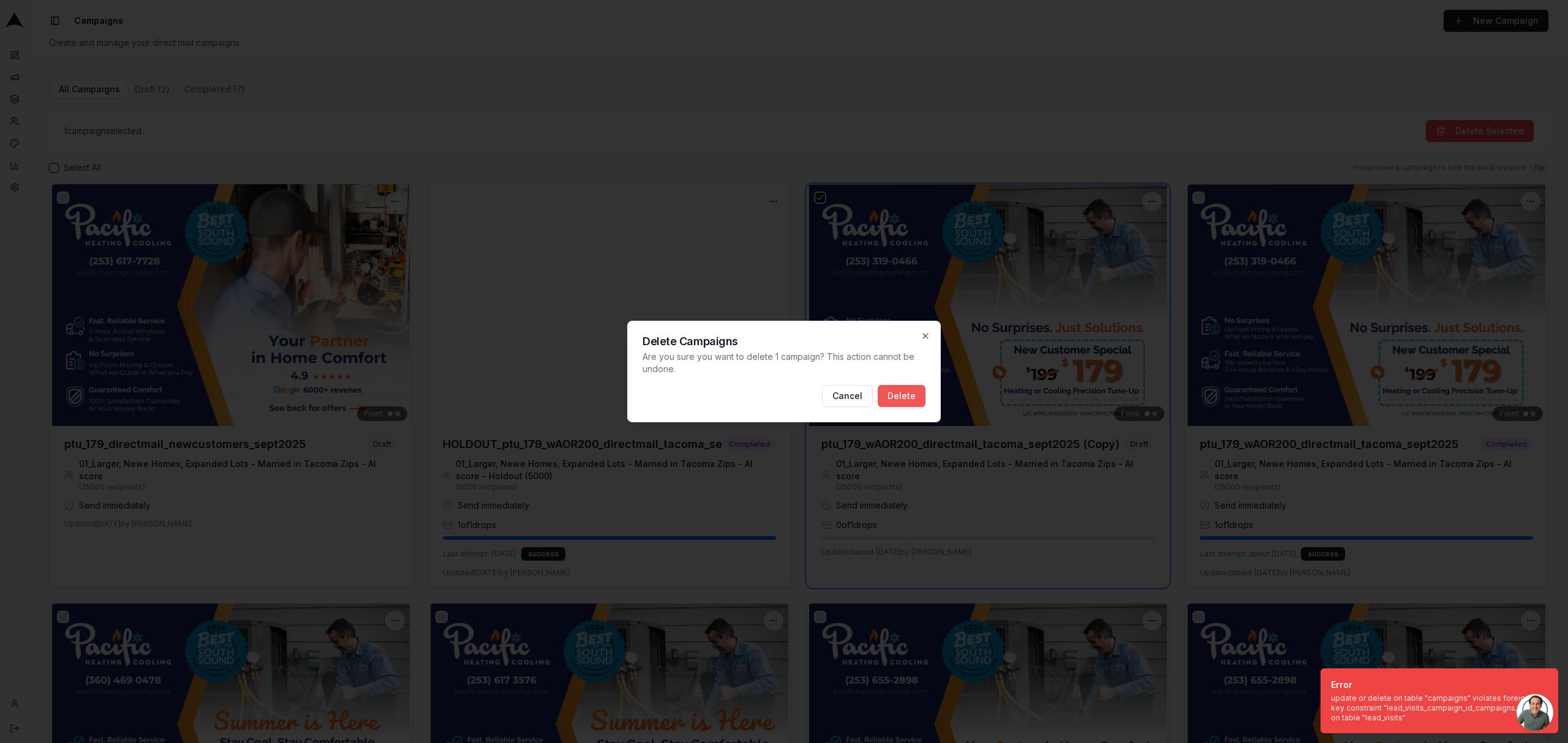
click at [893, 398] on button "Delete" at bounding box center [901, 396] width 48 height 22
click at [1022, 458] on div at bounding box center [784, 372] width 1568 height 743
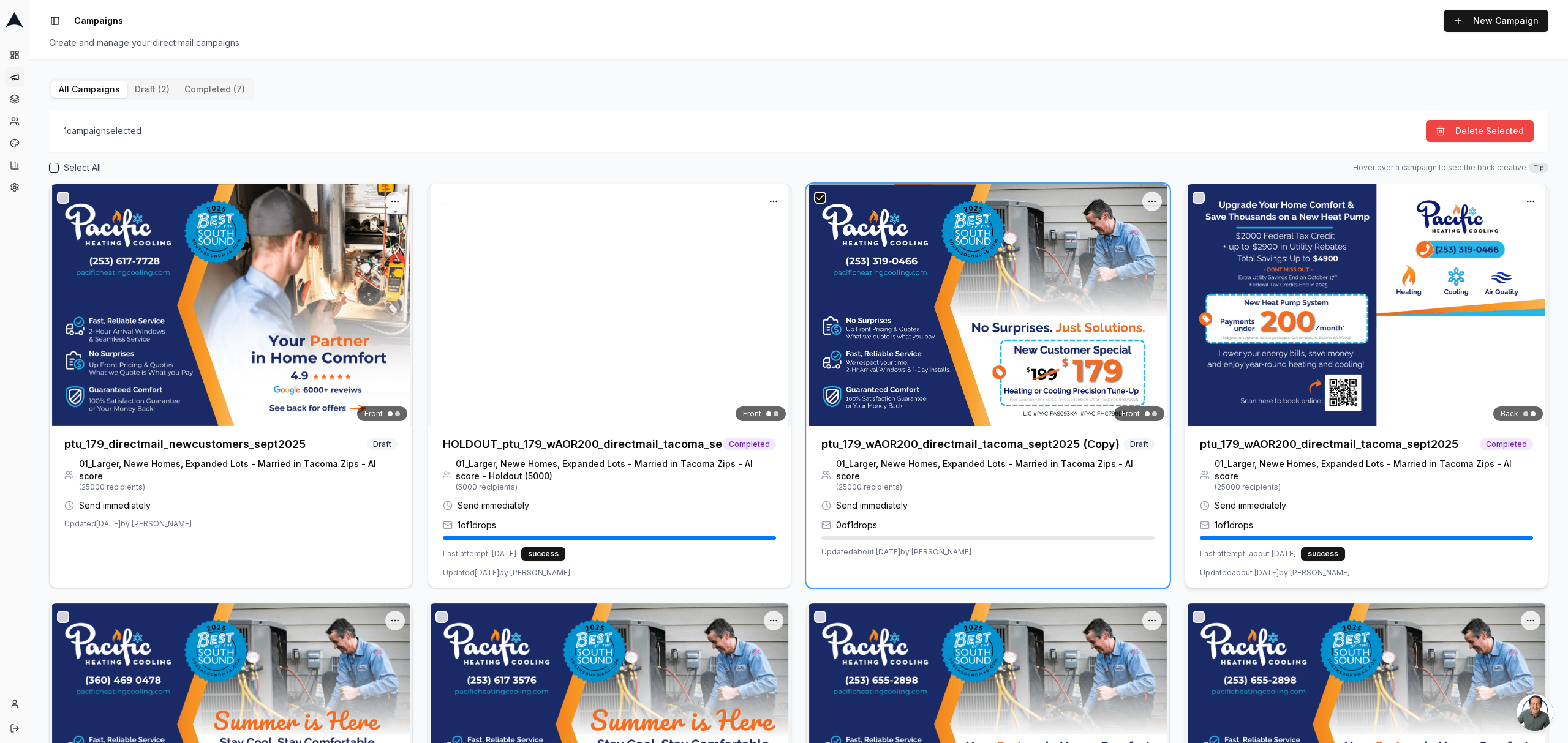
click at [1345, 395] on img at bounding box center [1366, 305] width 362 height 242
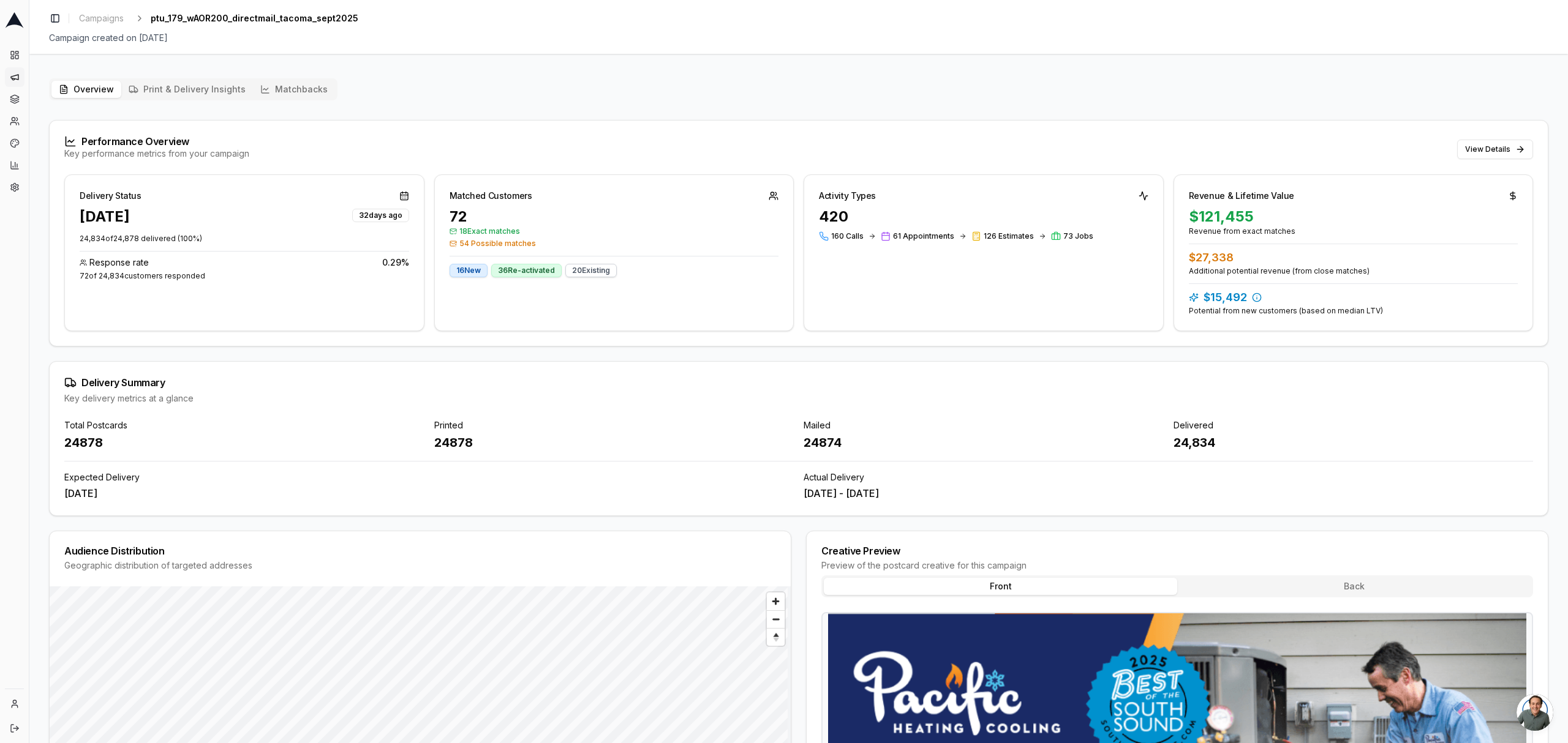
click at [771, 194] on circle at bounding box center [772, 194] width 3 height 3
click at [329, 94] on div "Overview Print & Delivery Insights Matchbacks Performance Overview Key performa…" at bounding box center [799, 590] width 1499 height 1024
click at [319, 94] on button "Matchbacks" at bounding box center [294, 90] width 82 height 17
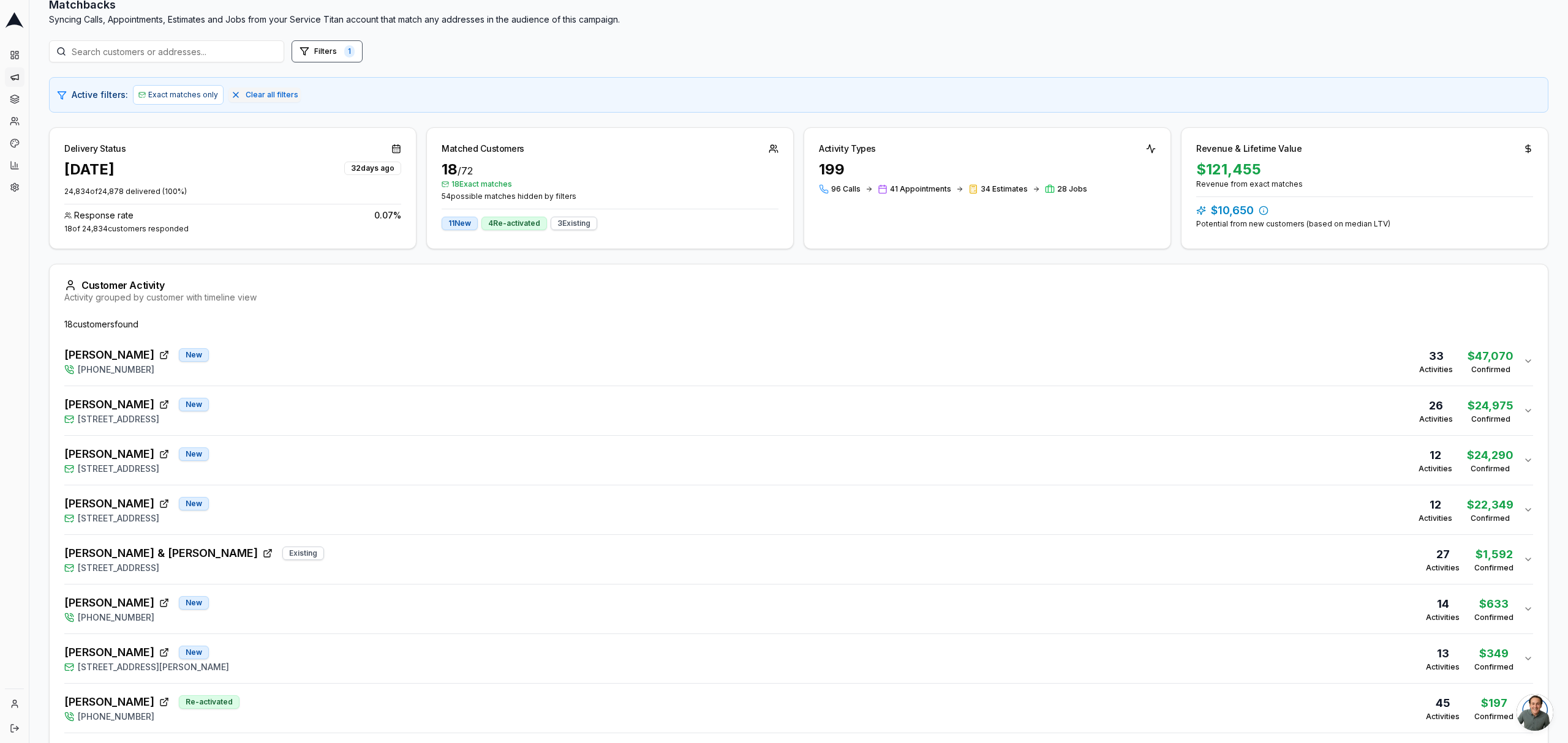
scroll to position [163, 0]
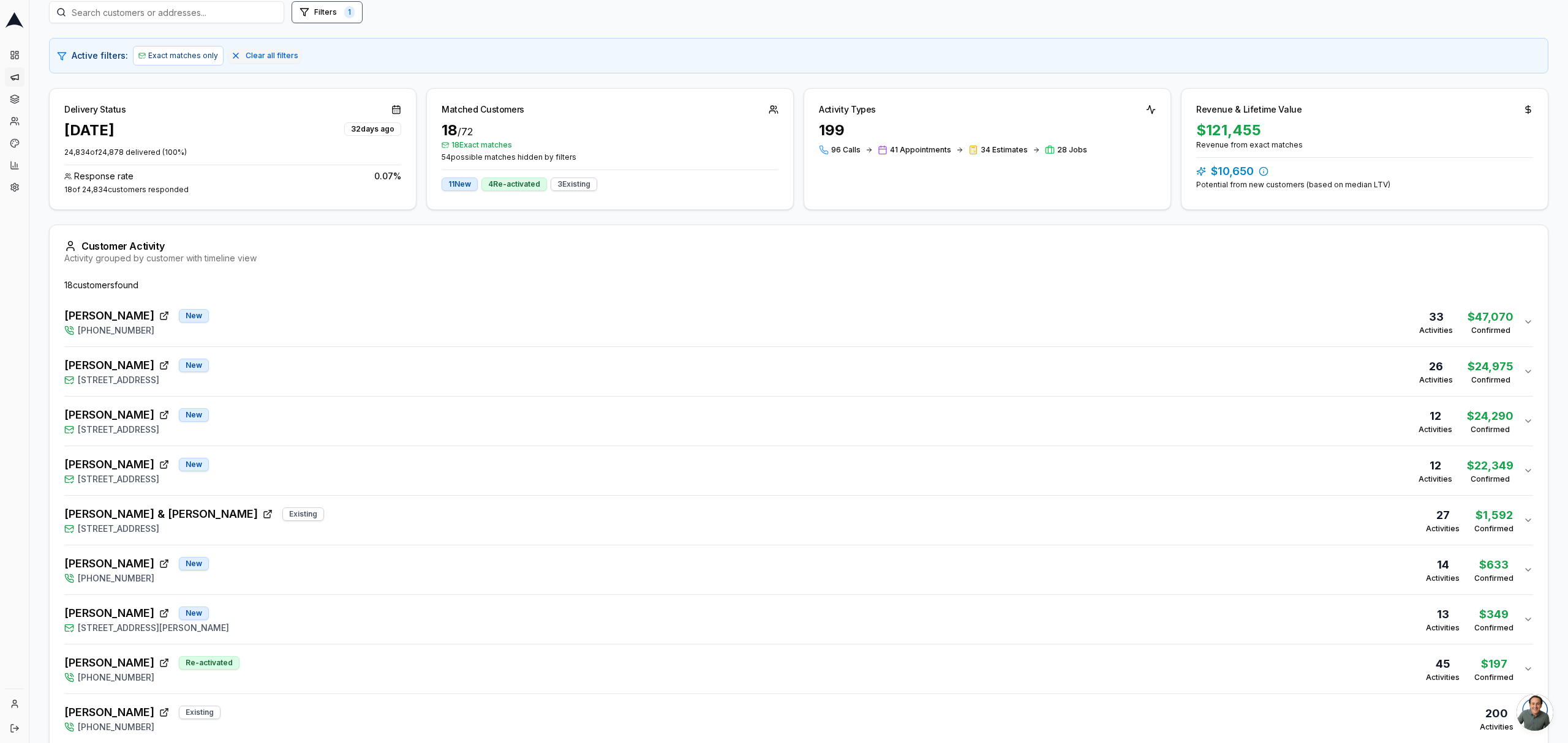
click at [91, 424] on span "[STREET_ADDRESS]" at bounding box center [118, 430] width 82 height 12
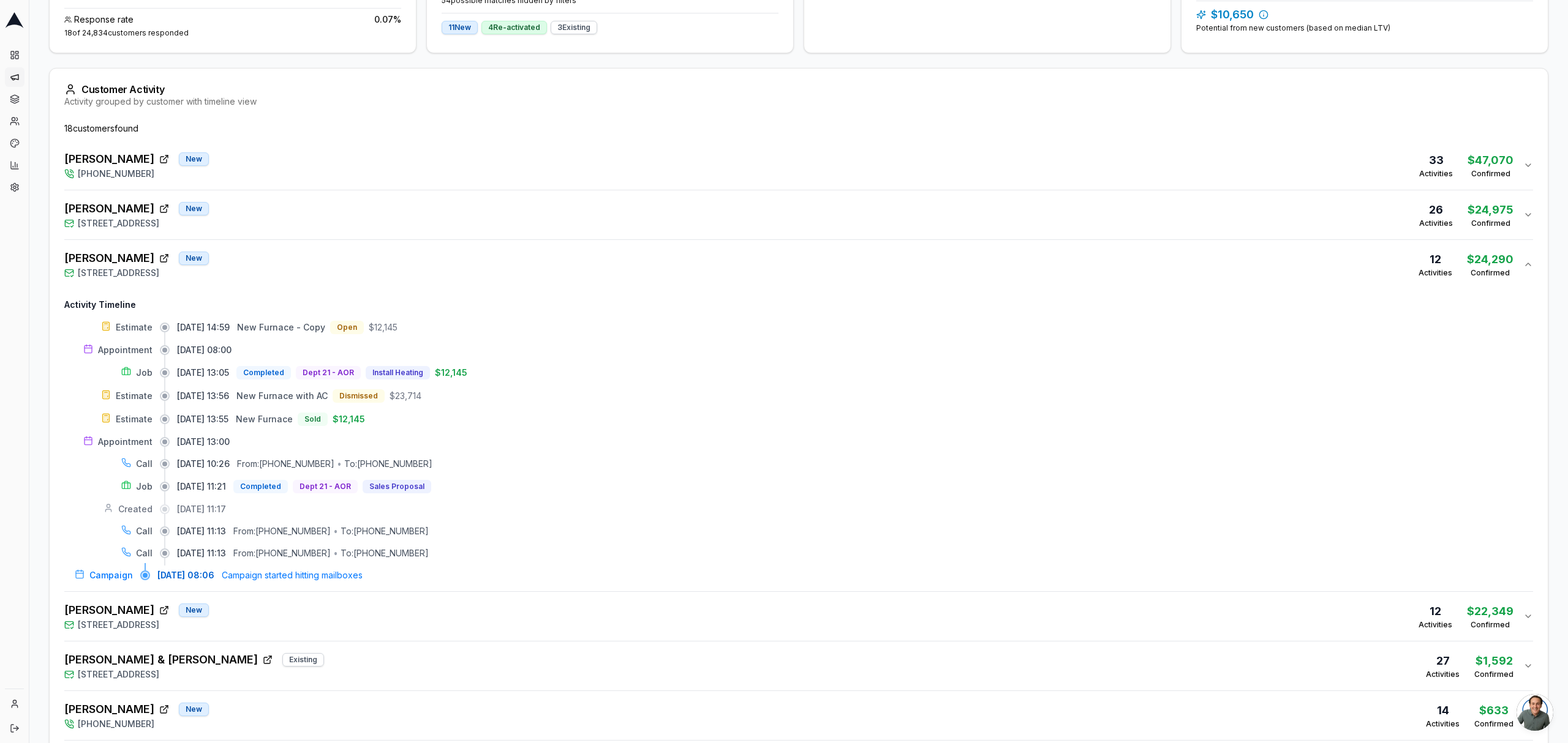
scroll to position [326, 0]
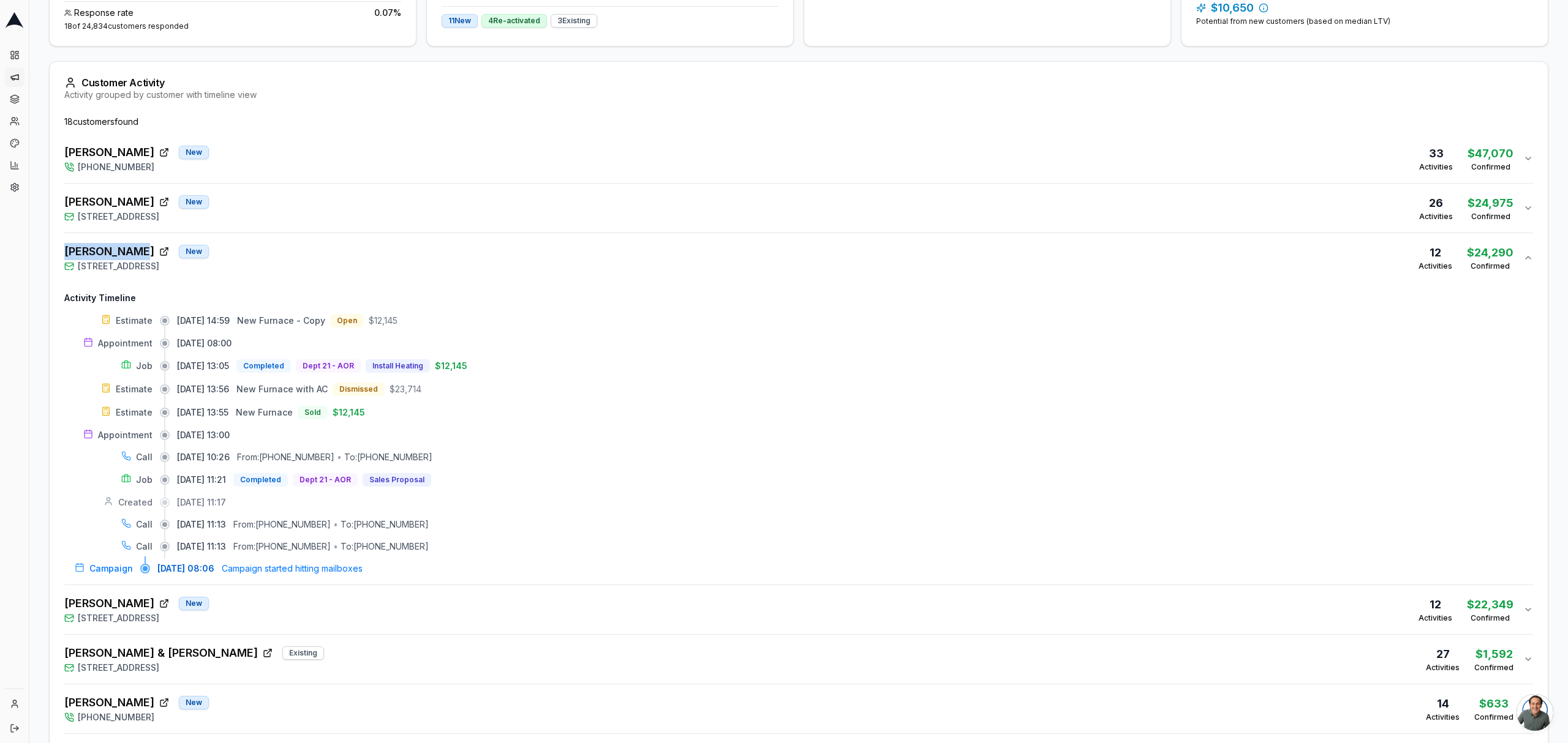
drag, startPoint x: 57, startPoint y: 253, endPoint x: 124, endPoint y: 254, distance: 67.0
click at [124, 254] on div "18 customer s found [PERSON_NAME] New [PHONE_NUMBER] 33 Activities $47,070 Conf…" at bounding box center [799, 736] width 1498 height 1241
copy span "[PERSON_NAME]"
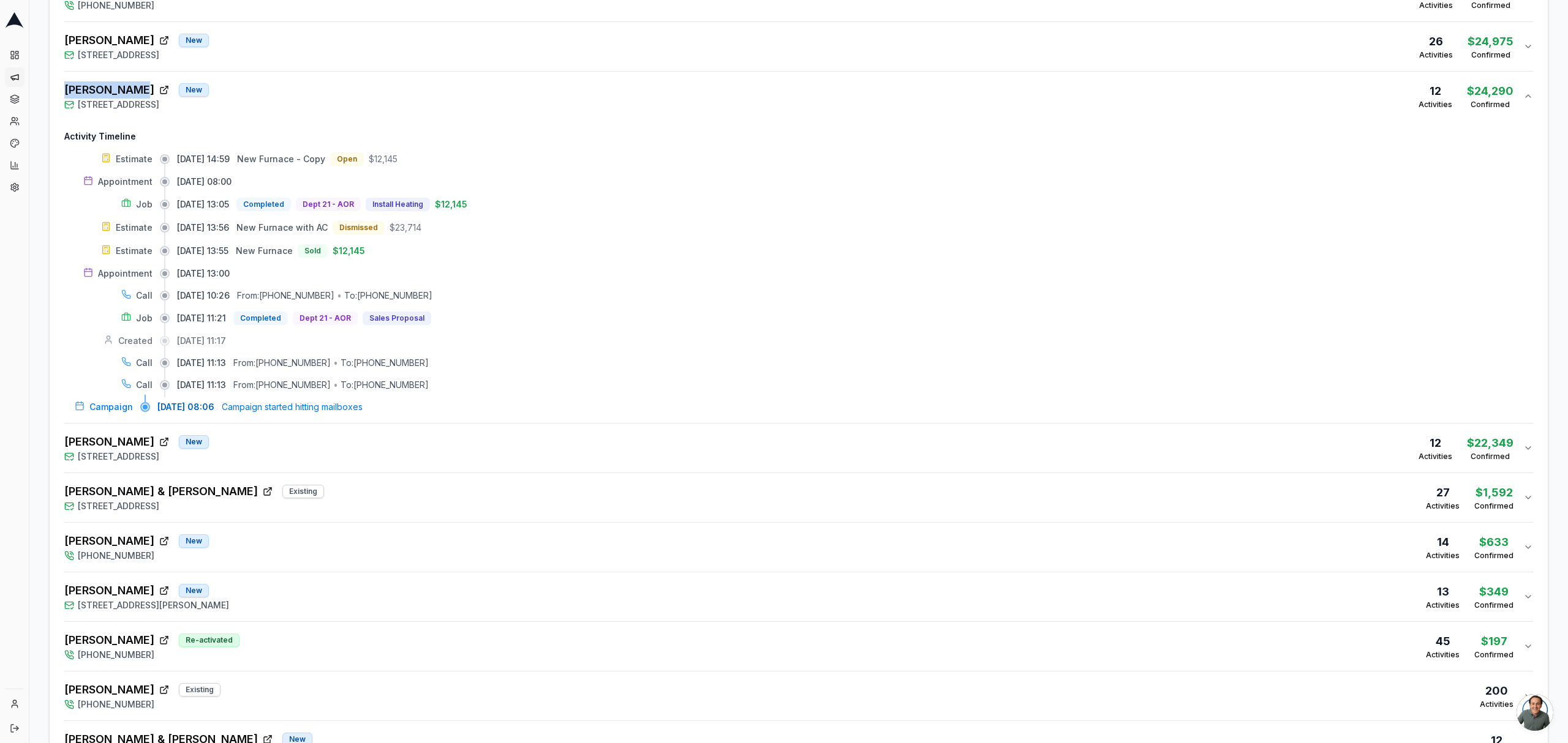
scroll to position [490, 0]
click at [302, 455] on div "[PERSON_NAME] New [STREET_ADDRESS] 12 Activities $22,349 Confirmed" at bounding box center [793, 446] width 1459 height 29
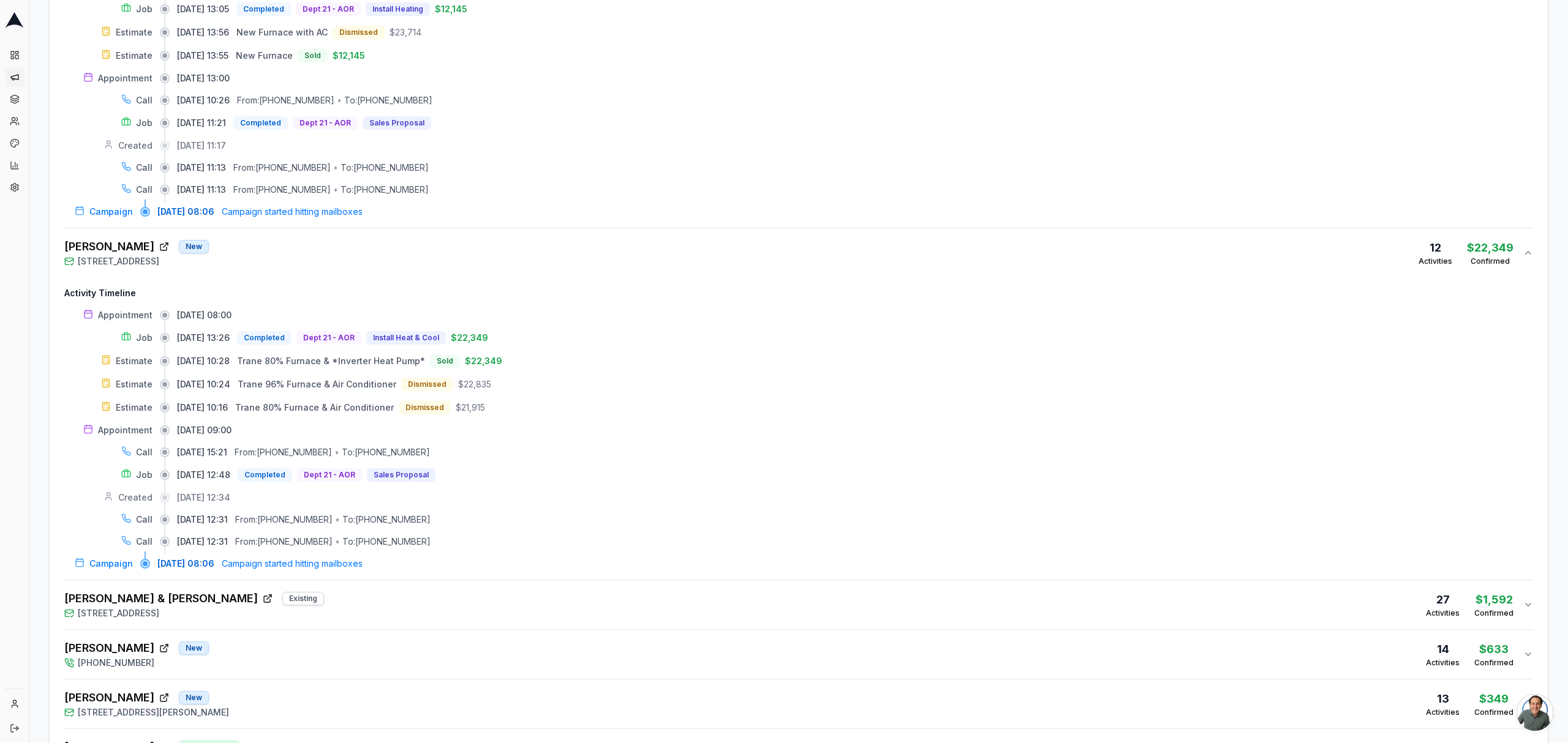
scroll to position [734, 0]
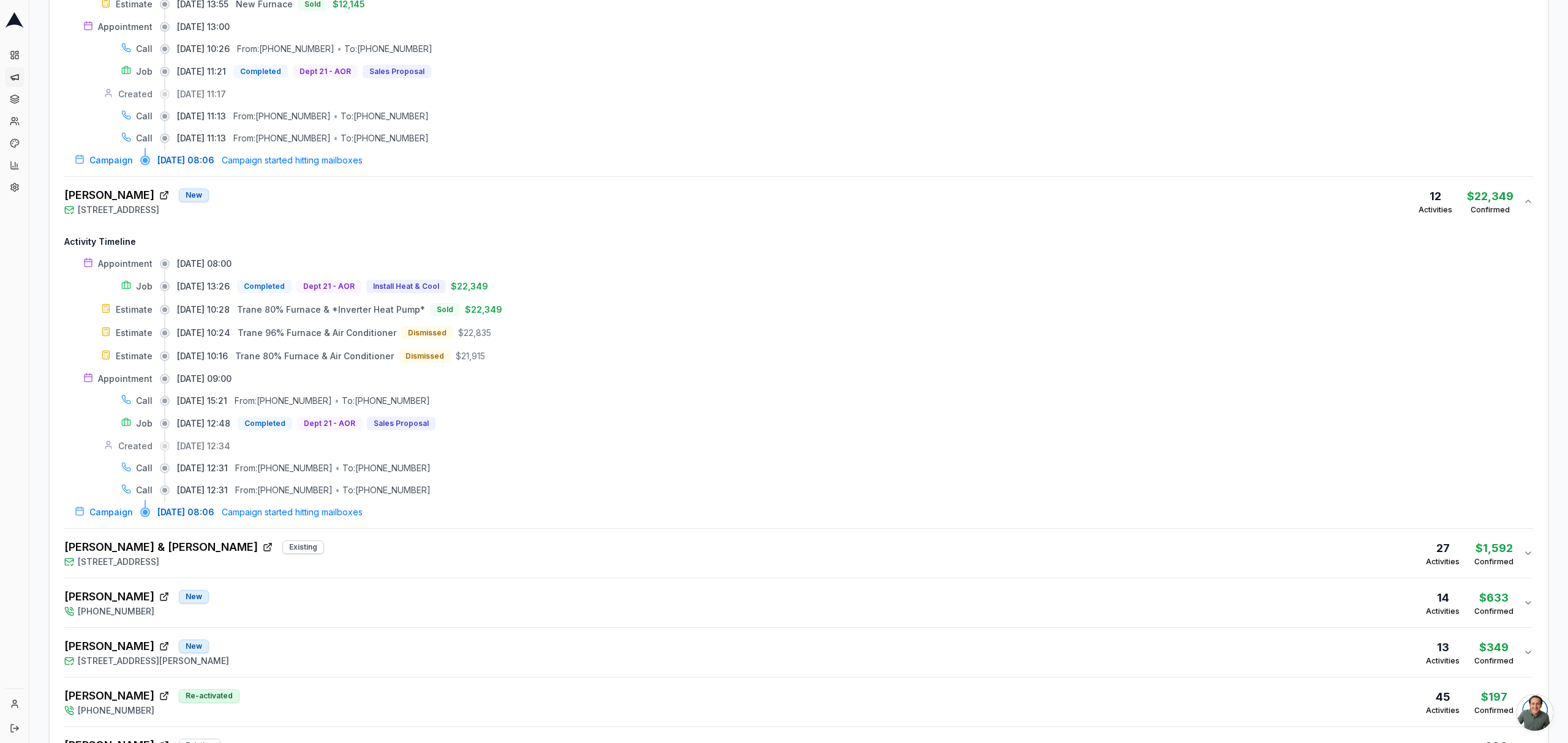
drag, startPoint x: 348, startPoint y: 497, endPoint x: 234, endPoint y: 438, distance: 128.4
click at [234, 440] on div "Appointment [DATE] 08:00 Job [DATE] 13:26 Completed Dept 21 - AOR Install Heat …" at bounding box center [798, 388] width 1469 height 261
click at [58, 204] on div "18 customer s found [PERSON_NAME] New [PHONE_NUMBER] 33 Activities $47,070 Conf…" at bounding box center [799, 479] width 1498 height 1543
drag, startPoint x: 59, startPoint y: 201, endPoint x: 128, endPoint y: 201, distance: 69.0
click at [128, 201] on div "18 customer s found [PERSON_NAME] New [PHONE_NUMBER] 33 Activities $47,070 Conf…" at bounding box center [799, 479] width 1498 height 1543
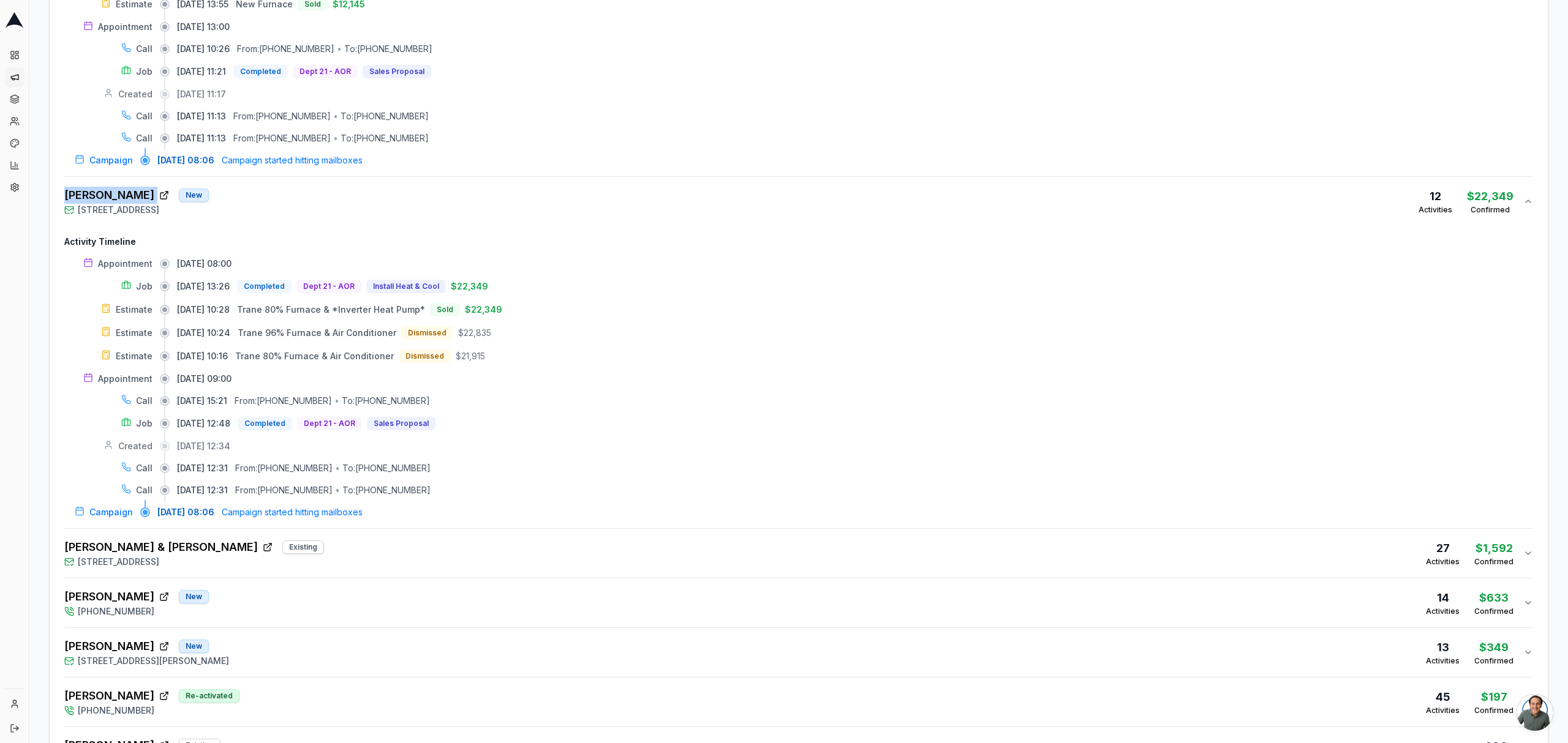
copy div "[PERSON_NAME]"
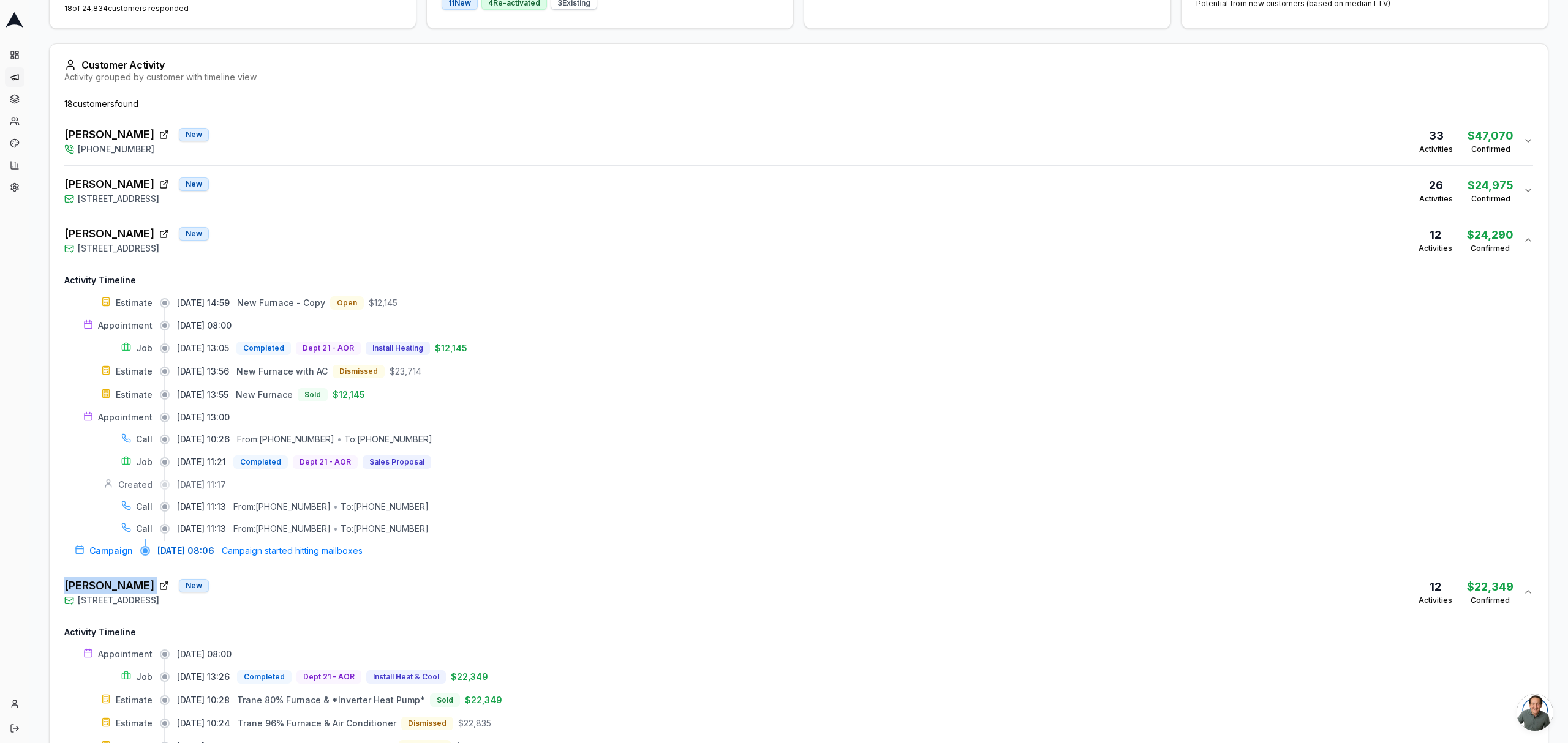
scroll to position [326, 0]
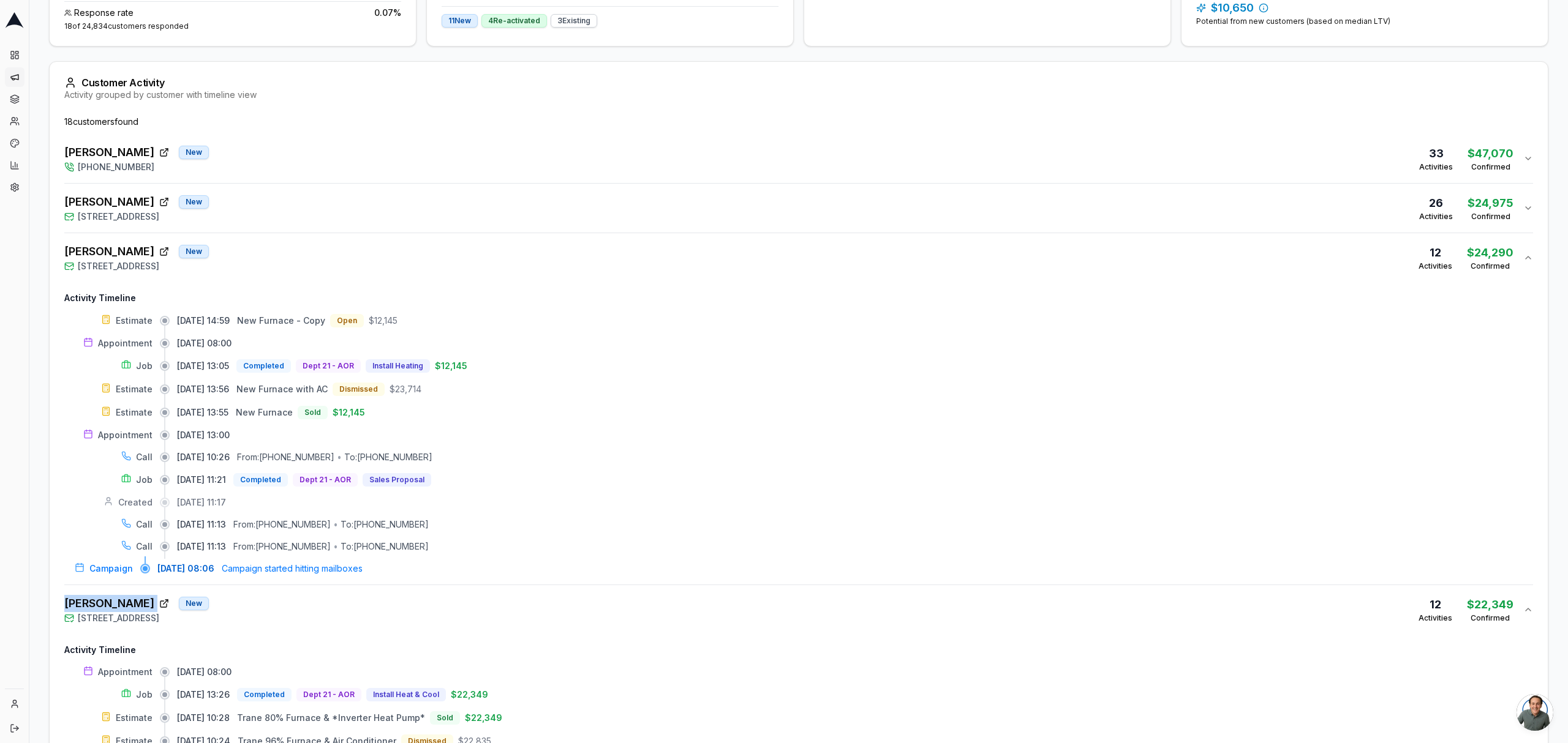
click at [273, 173] on div "[PERSON_NAME] New [PHONE_NUMBER] 33 Activities $47,070 Confirmed" at bounding box center [793, 158] width 1459 height 29
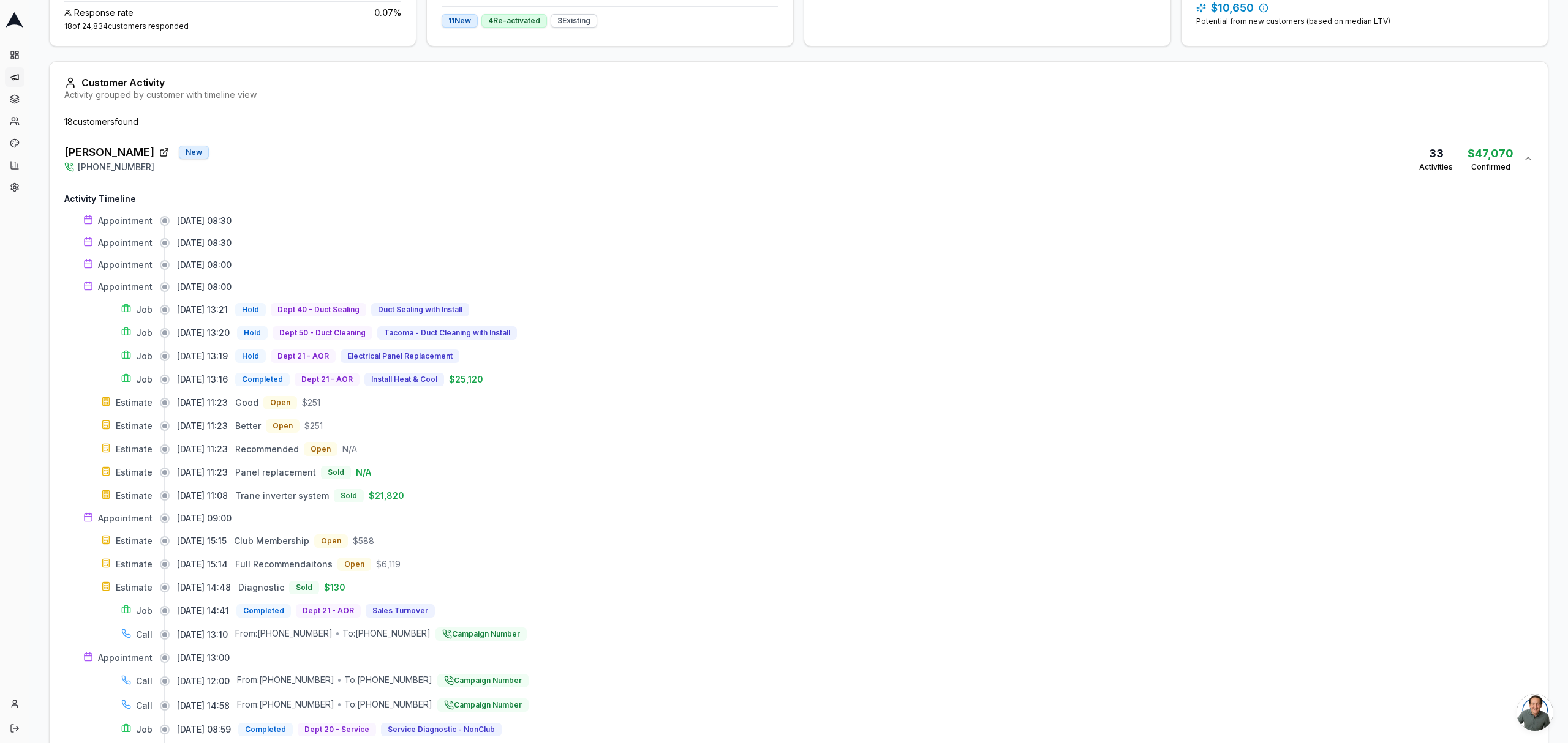
click at [435, 500] on div "[DATE] 11:08 Trane inverter system Sold $21,820" at bounding box center [855, 496] width 1356 height 14
drag, startPoint x: 58, startPoint y: 153, endPoint x: 128, endPoint y: 158, distance: 70.2
copy div "[PERSON_NAME]"
